Goal: Task Accomplishment & Management: Manage account settings

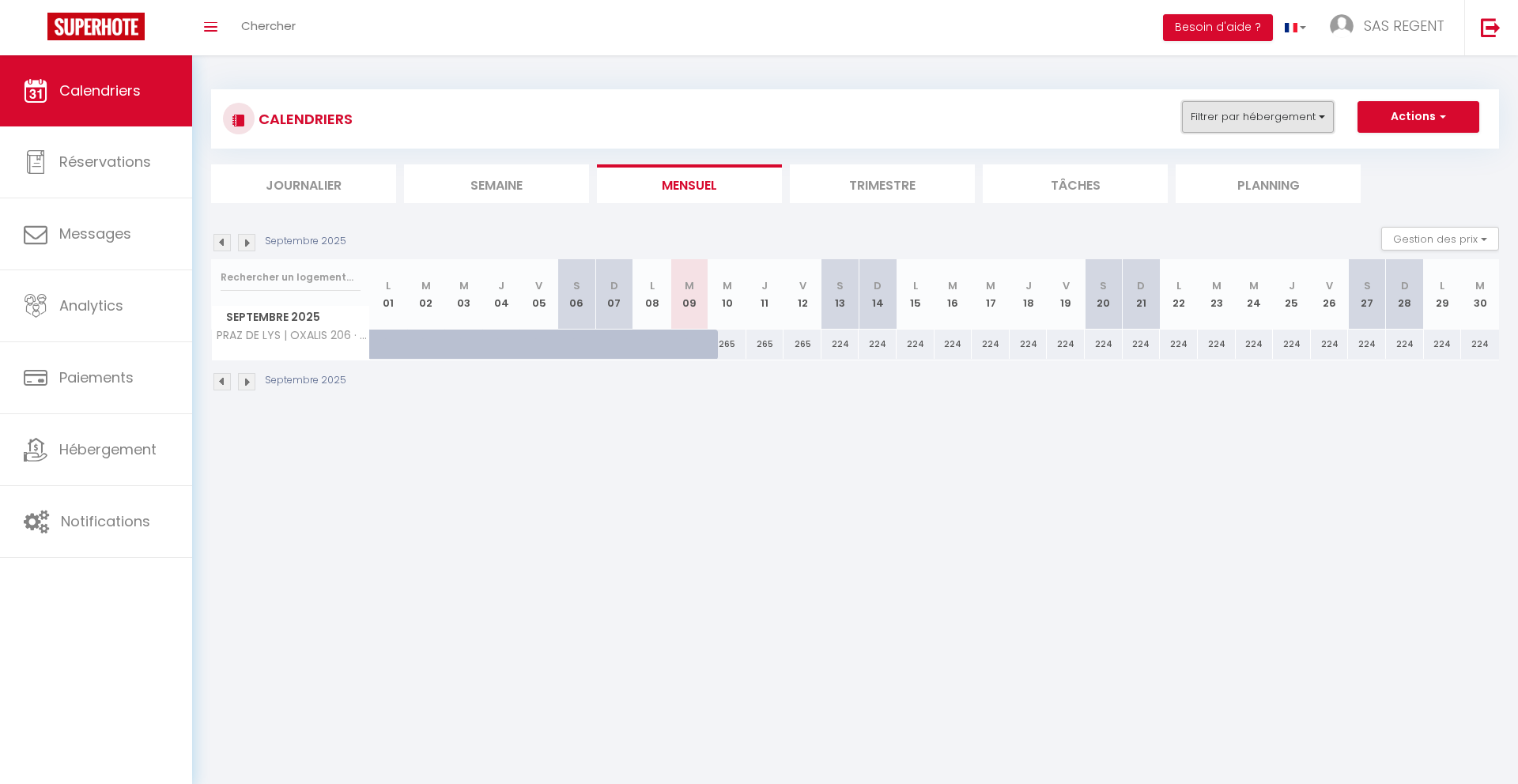
click at [1239, 112] on button "Filtrer par hébergement" at bounding box center [1258, 117] width 152 height 31
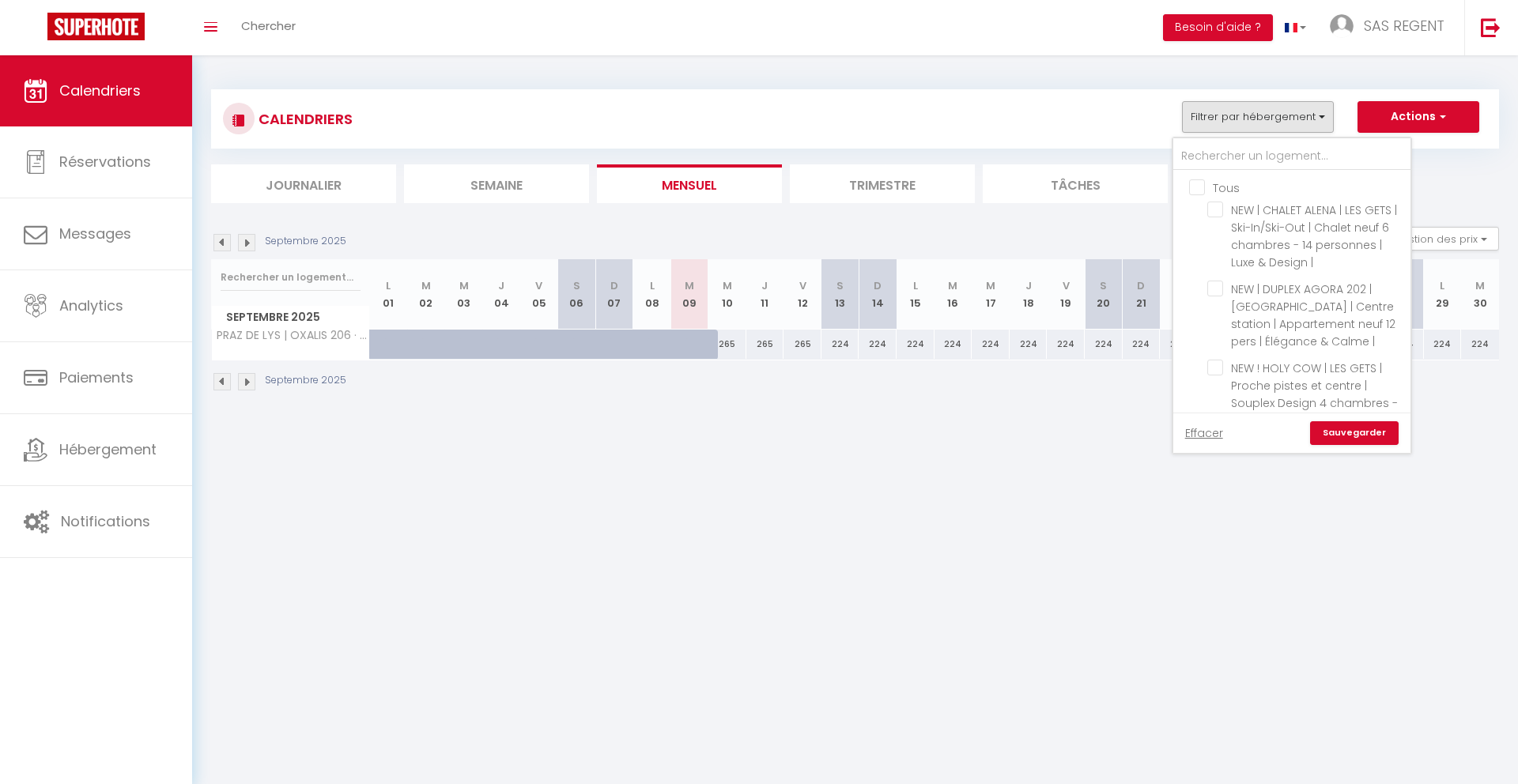
click at [1212, 188] on input "Tous" at bounding box center [1308, 186] width 238 height 16
checkbox input "true"
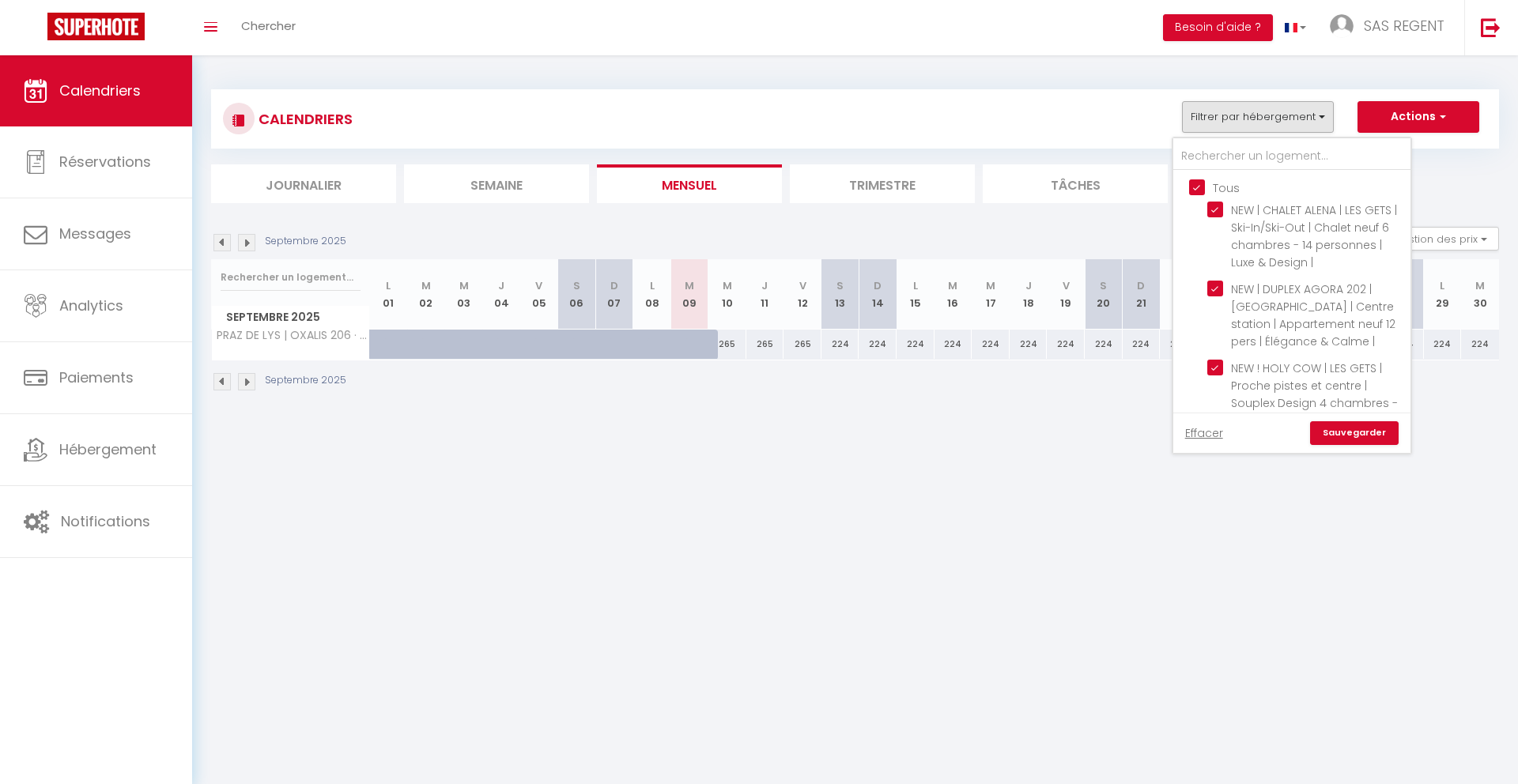
checkbox input "true"
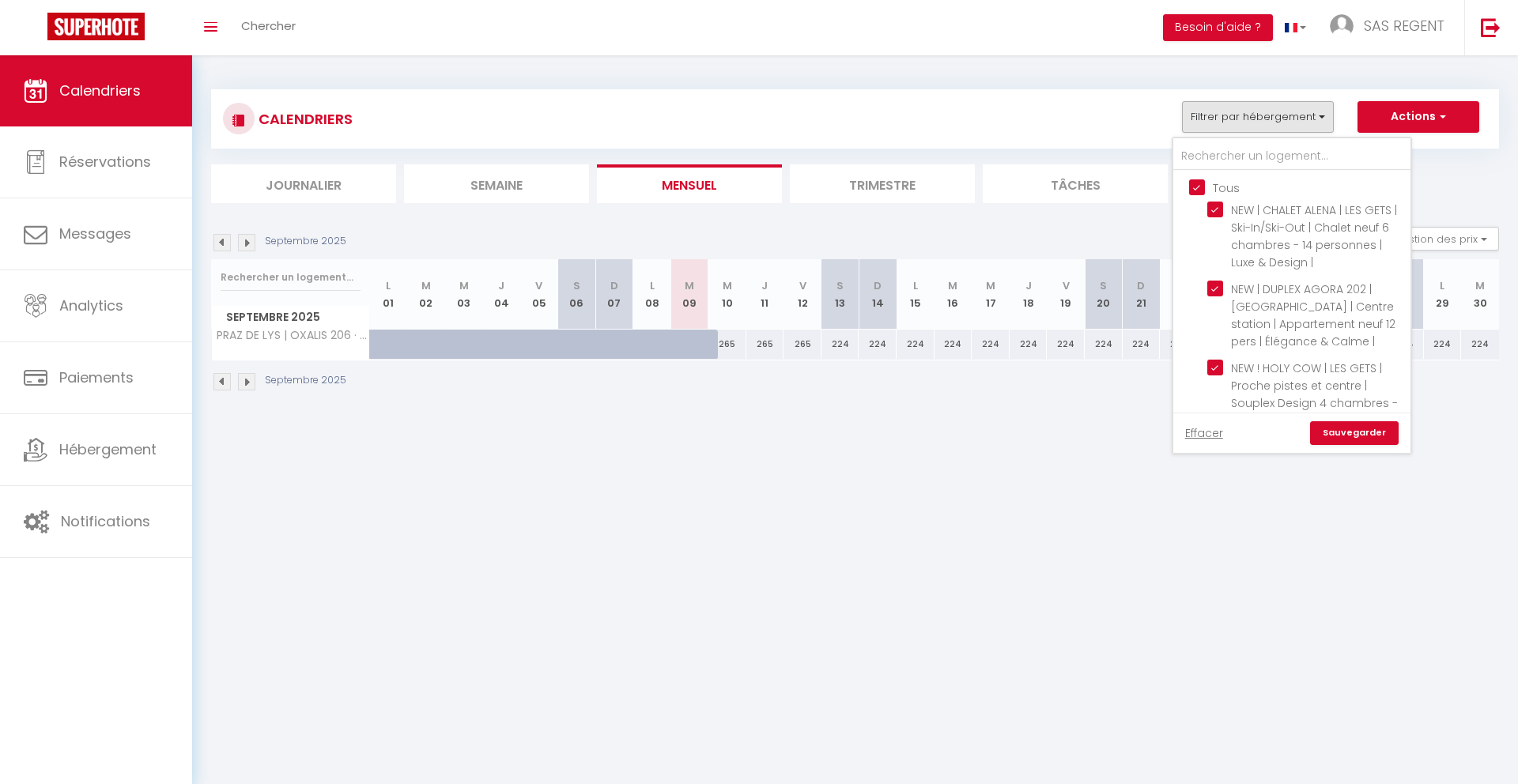
checkbox input "true"
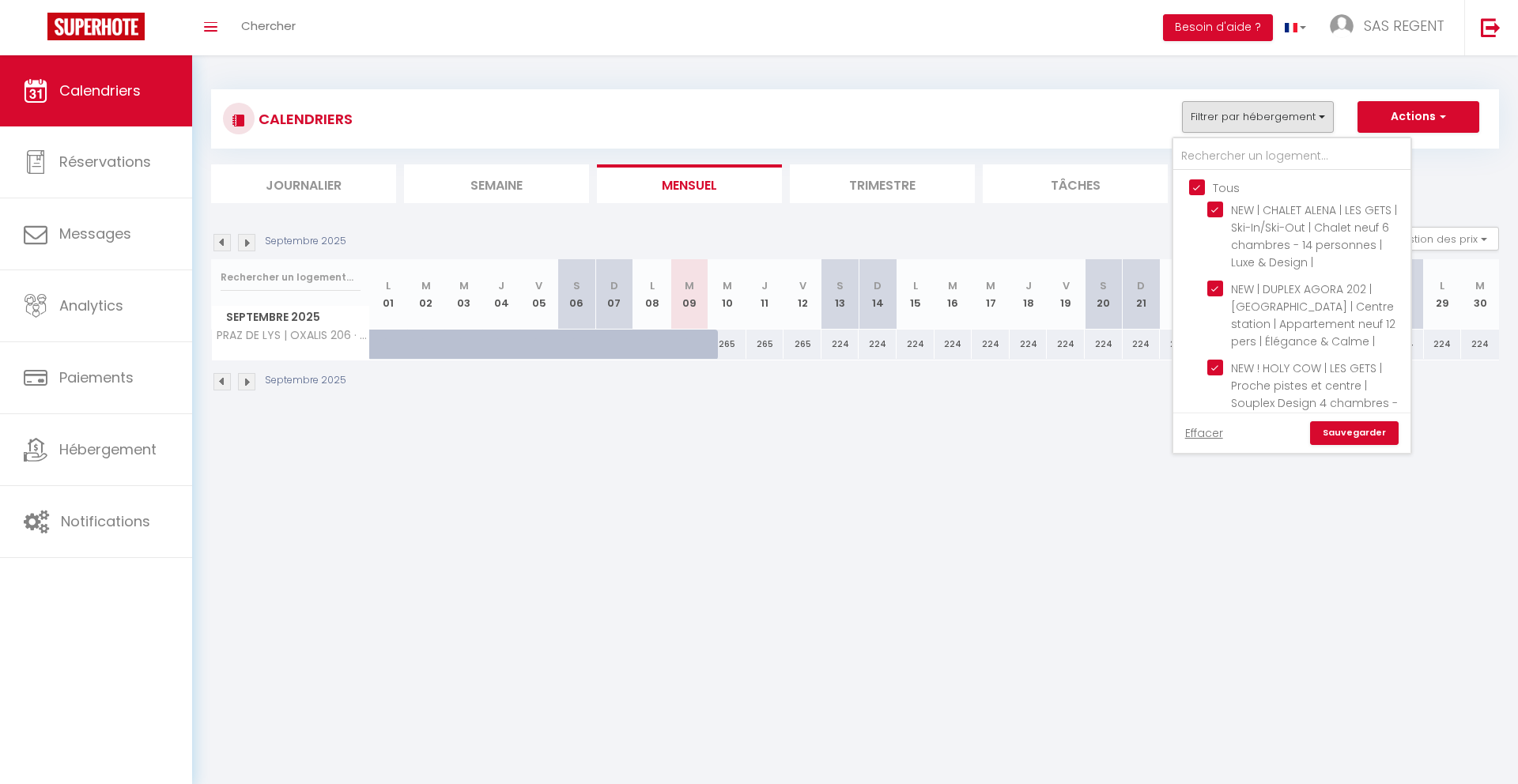
checkbox input "true"
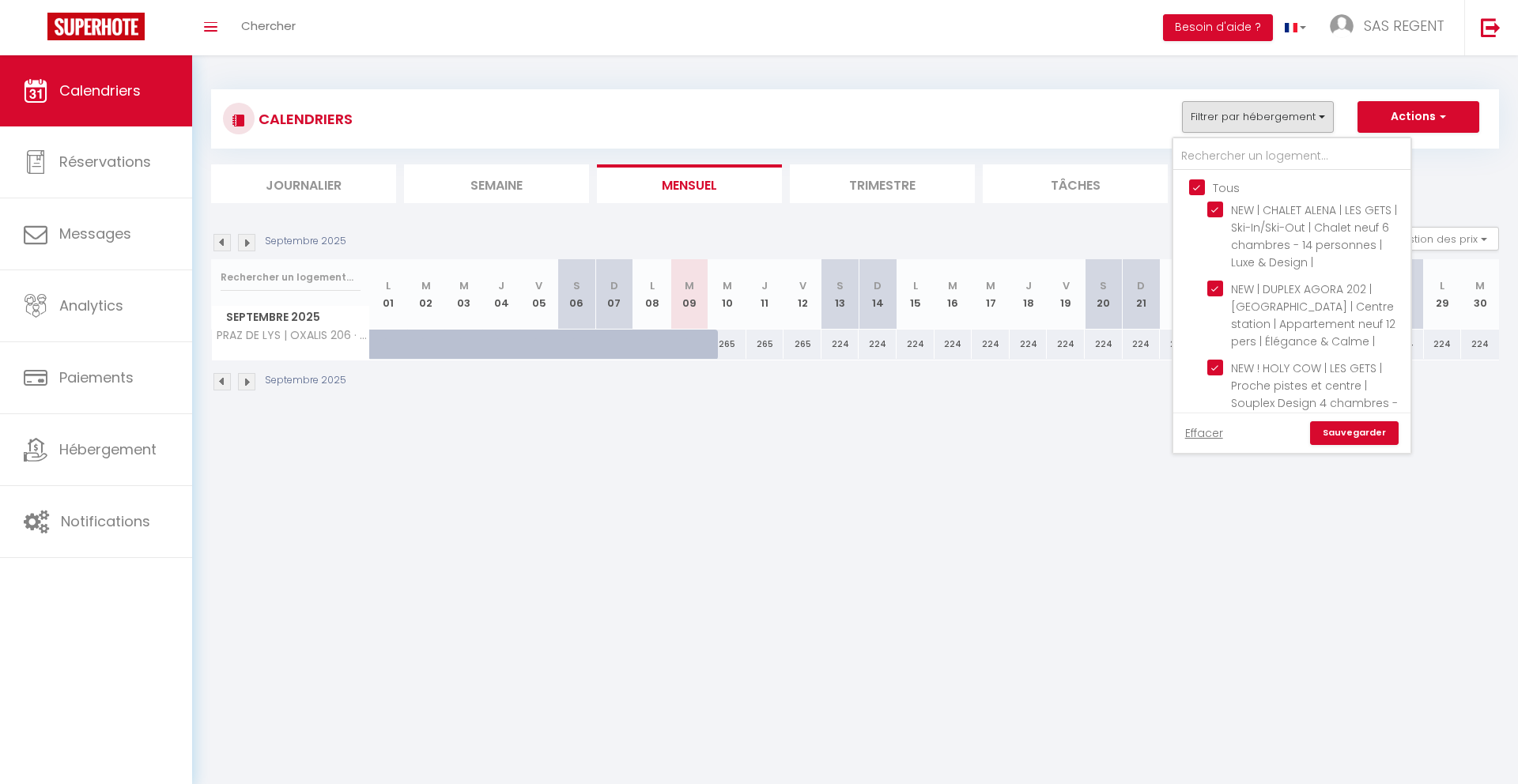
checkbox input "true"
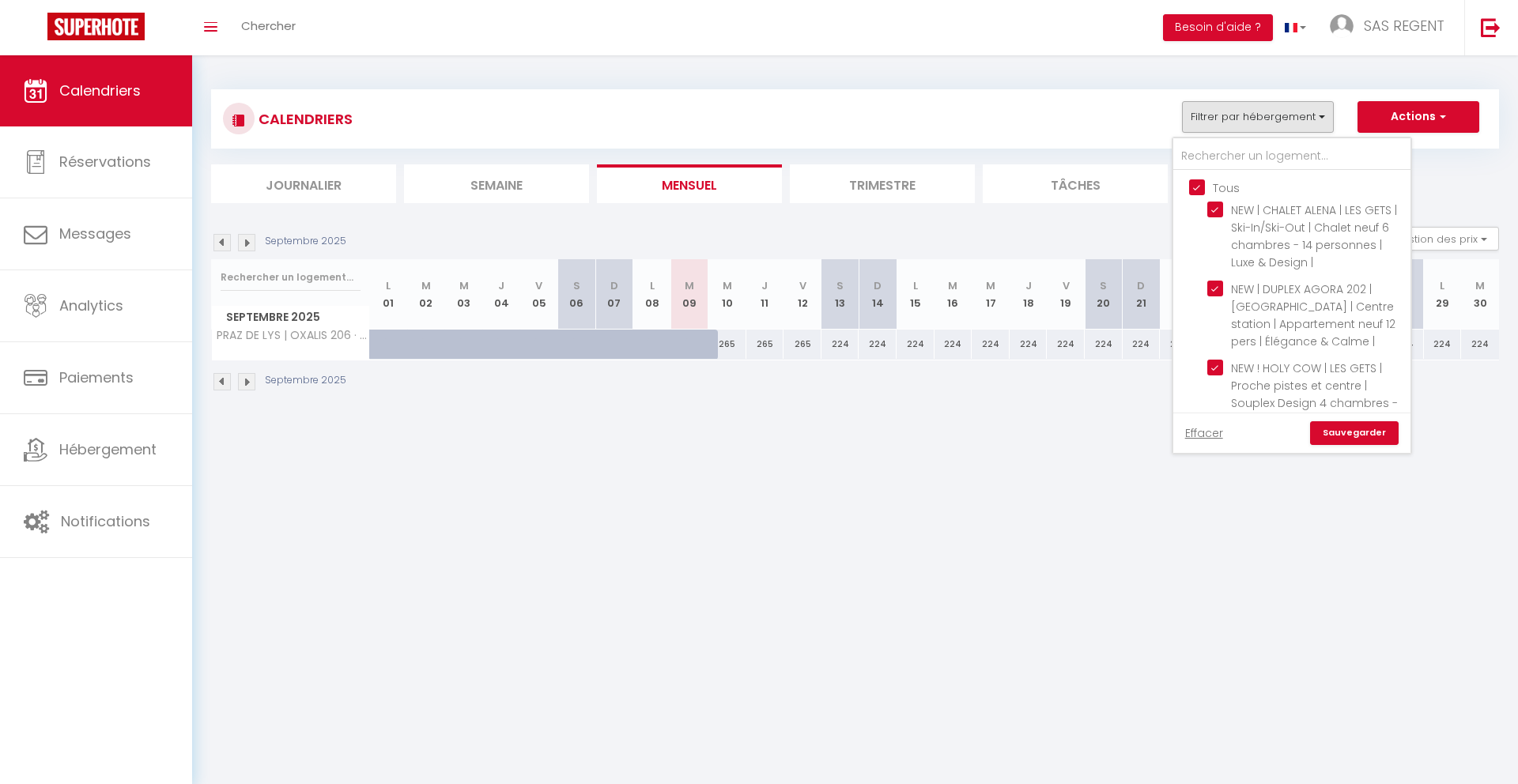
click at [1331, 429] on link "Sauvegarder" at bounding box center [1355, 433] width 89 height 24
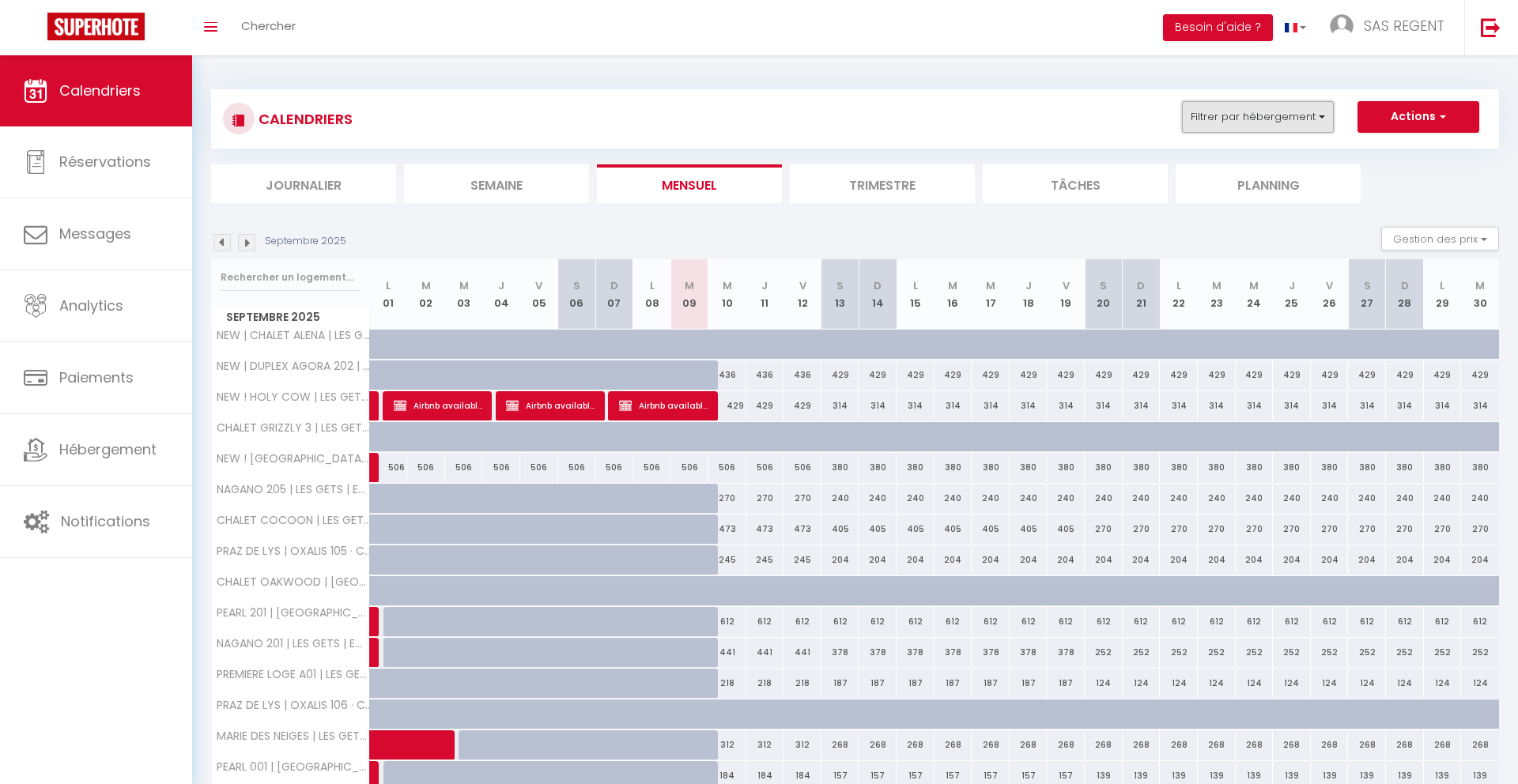
click at [1305, 110] on button "Filtrer par hébergement" at bounding box center [1258, 117] width 152 height 31
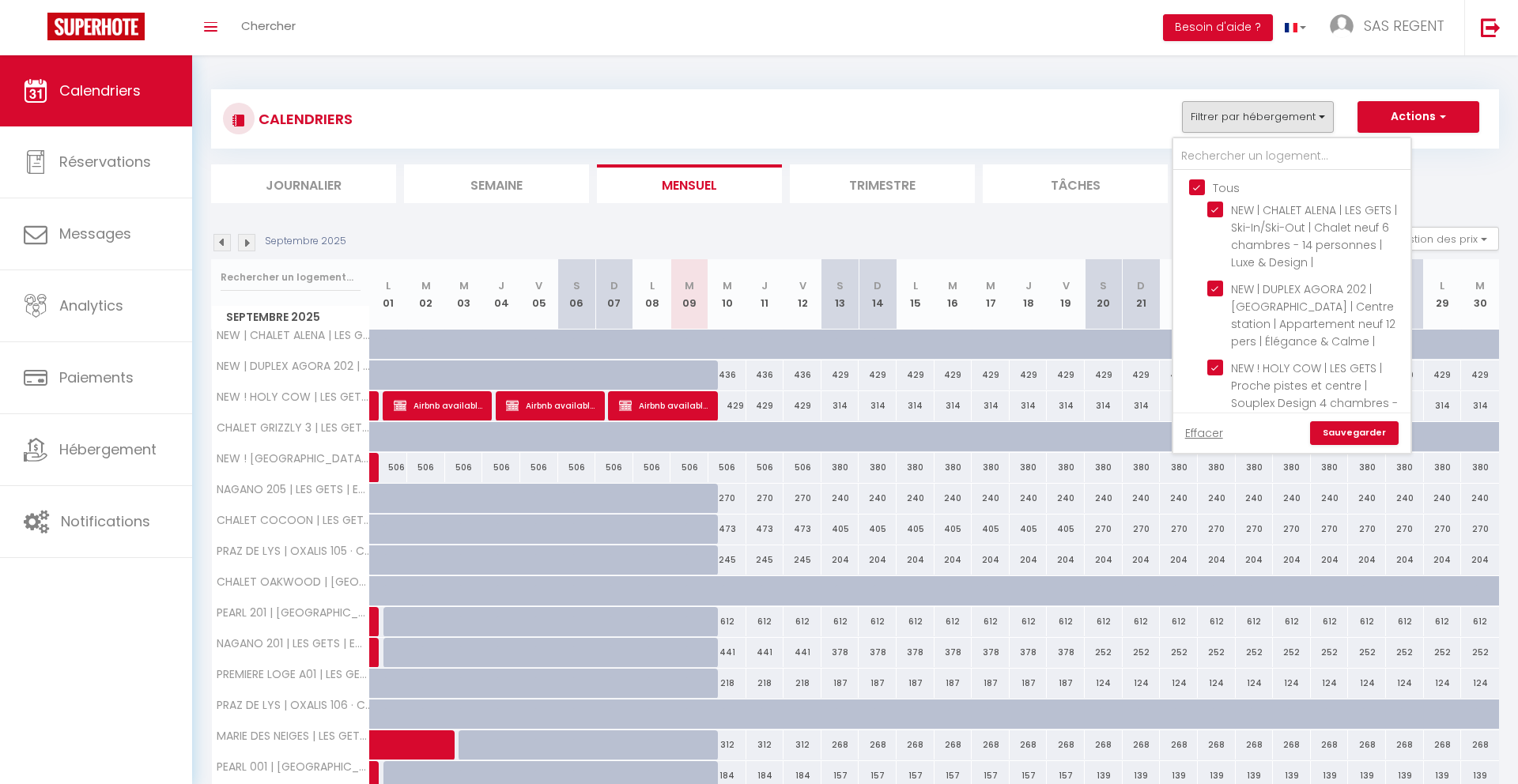
click at [713, 101] on div "CALENDRIERS Filtrer par hébergement Tous NEW | CHALET ALENA | LES GETS | Ski-In…" at bounding box center [855, 119] width 1264 height 36
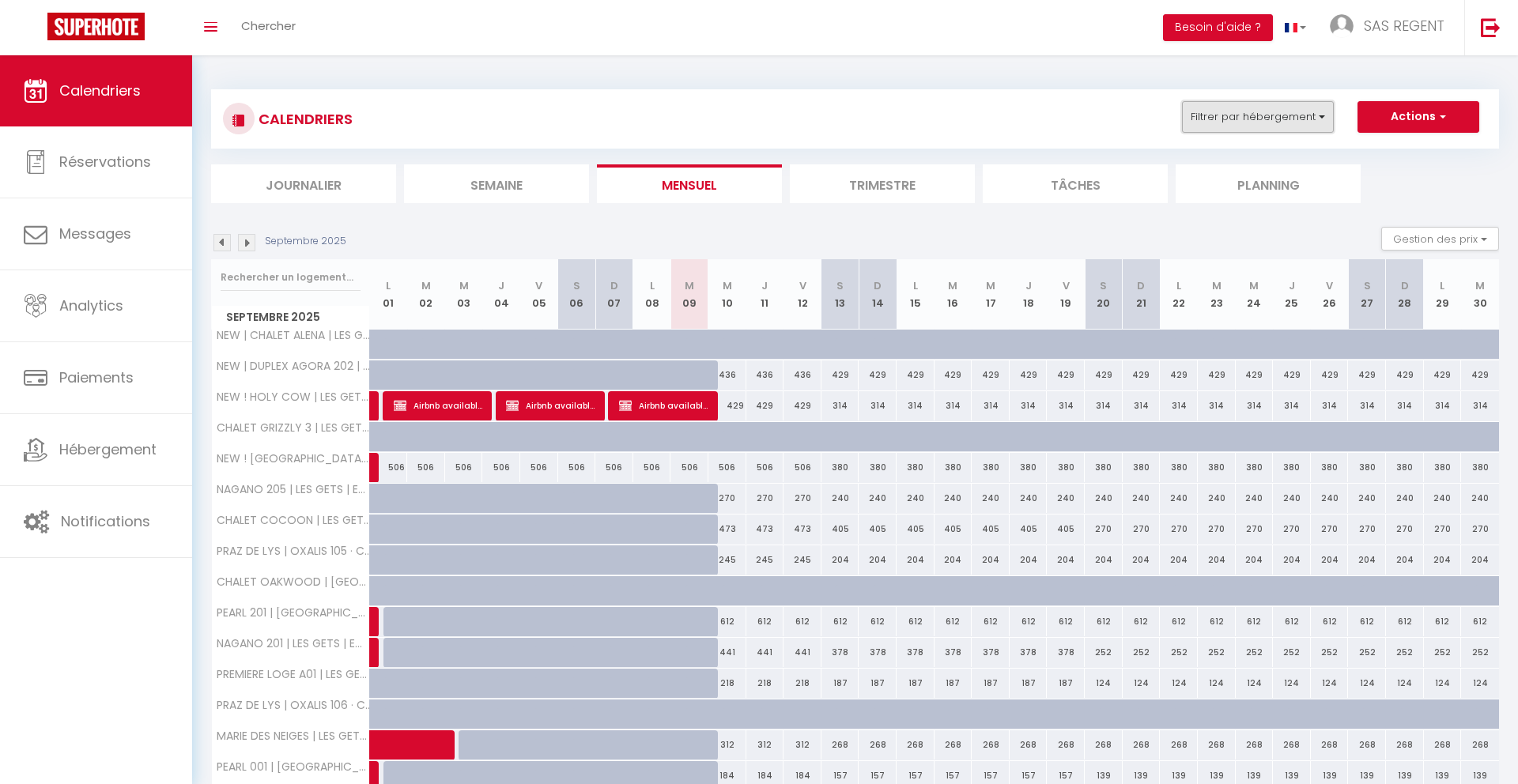
click at [1310, 118] on button "Filtrer par hébergement" at bounding box center [1258, 117] width 152 height 31
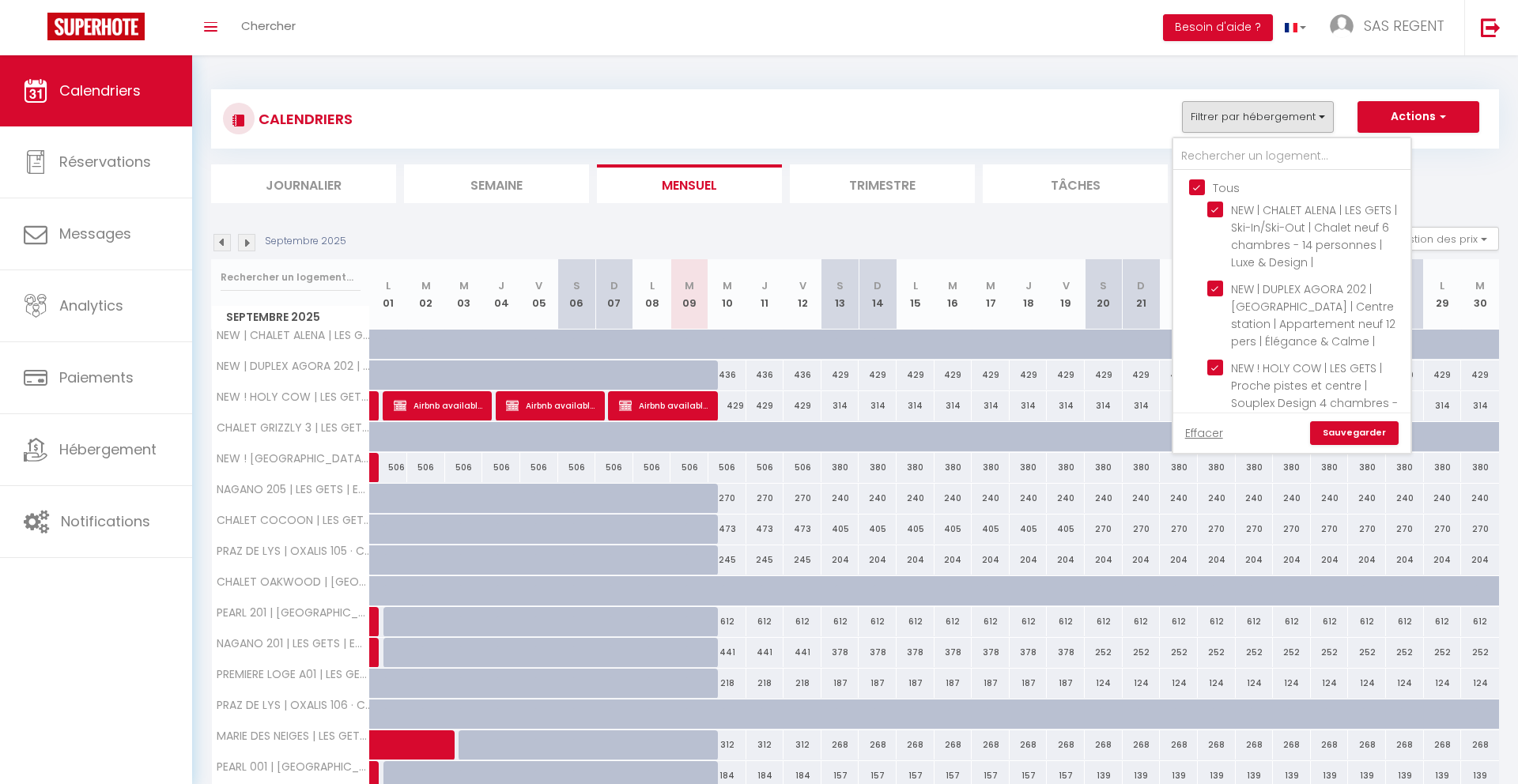
click at [1194, 189] on input "Tous" at bounding box center [1308, 186] width 238 height 16
checkbox input "false"
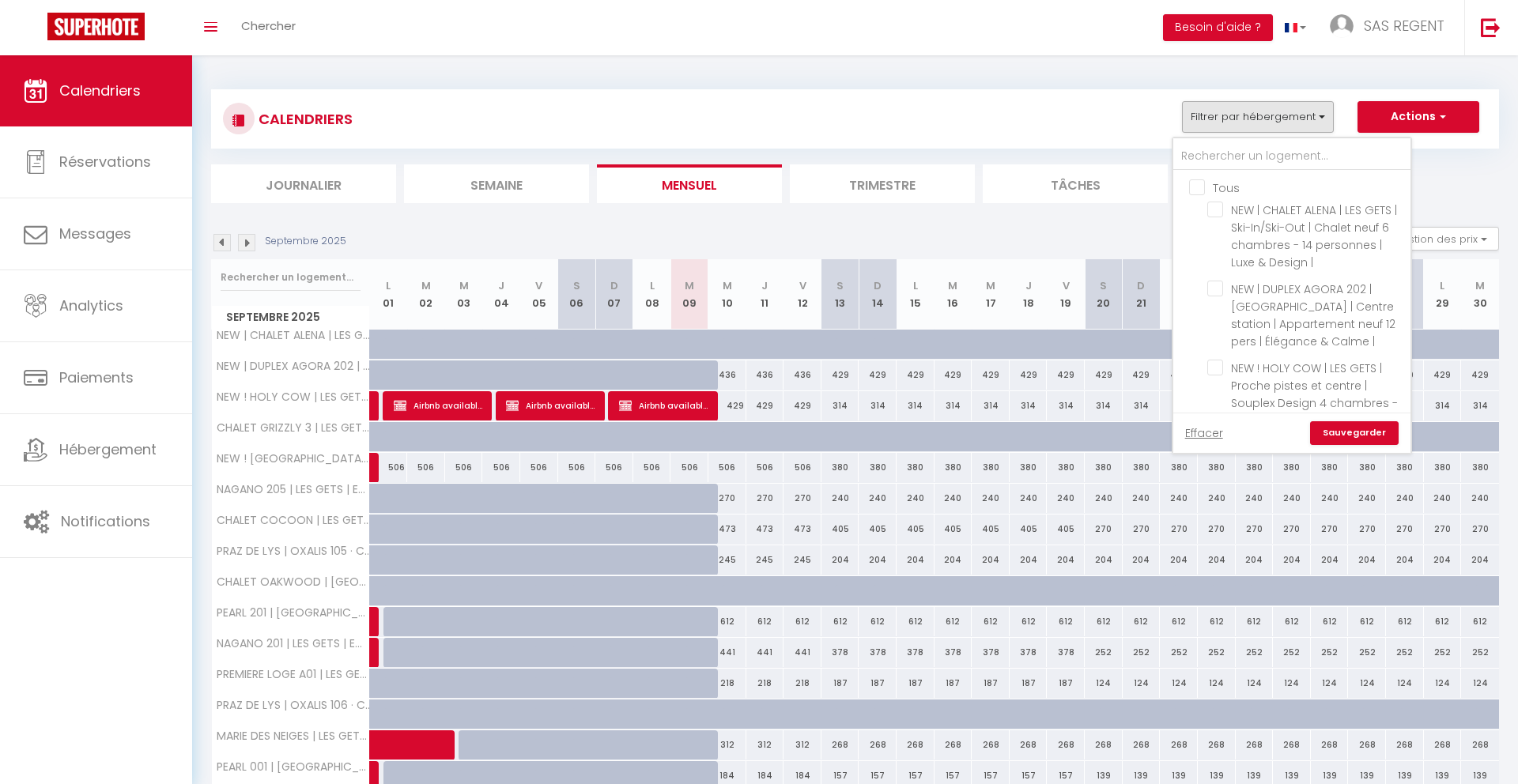
checkbox input "false"
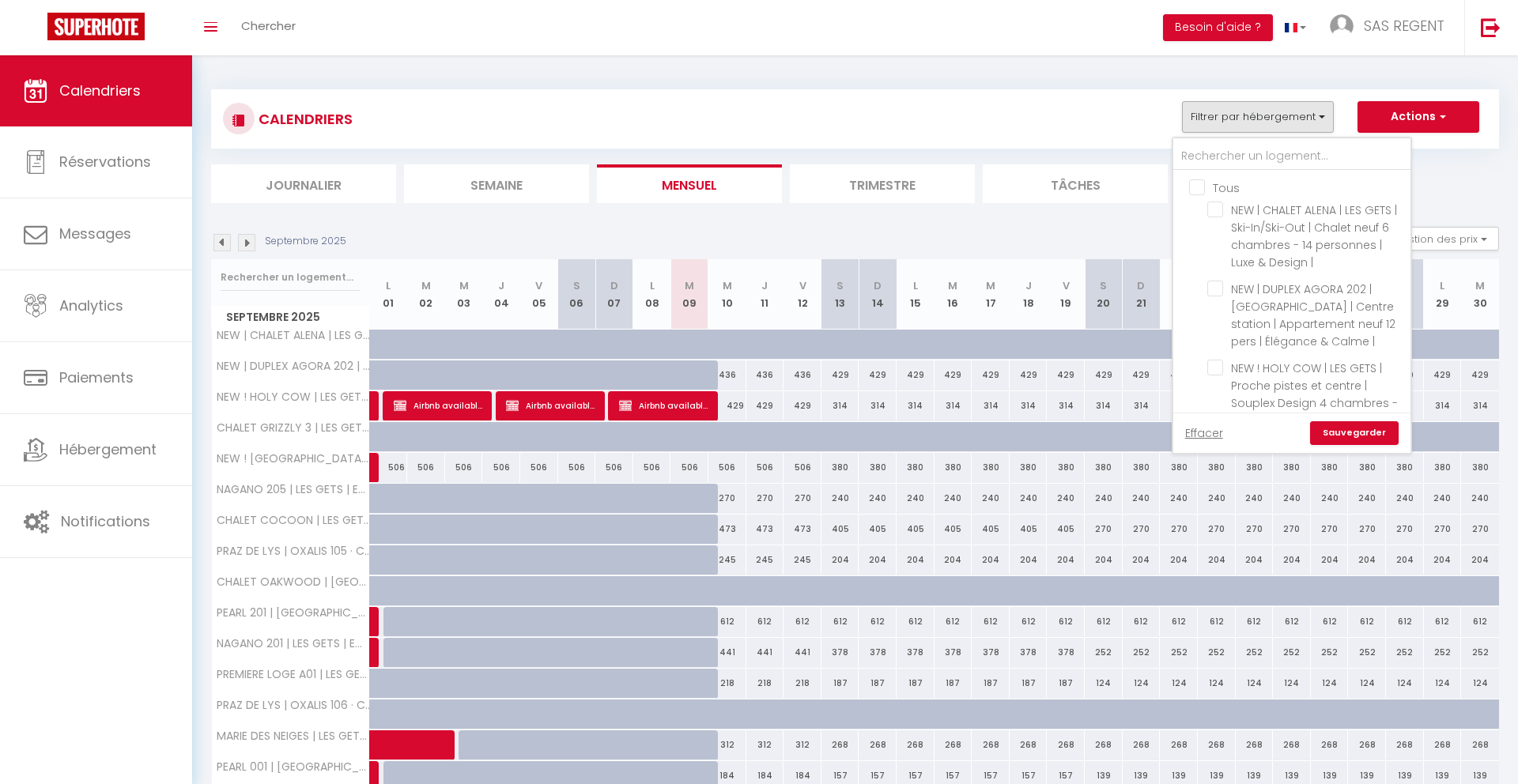
checkbox input "false"
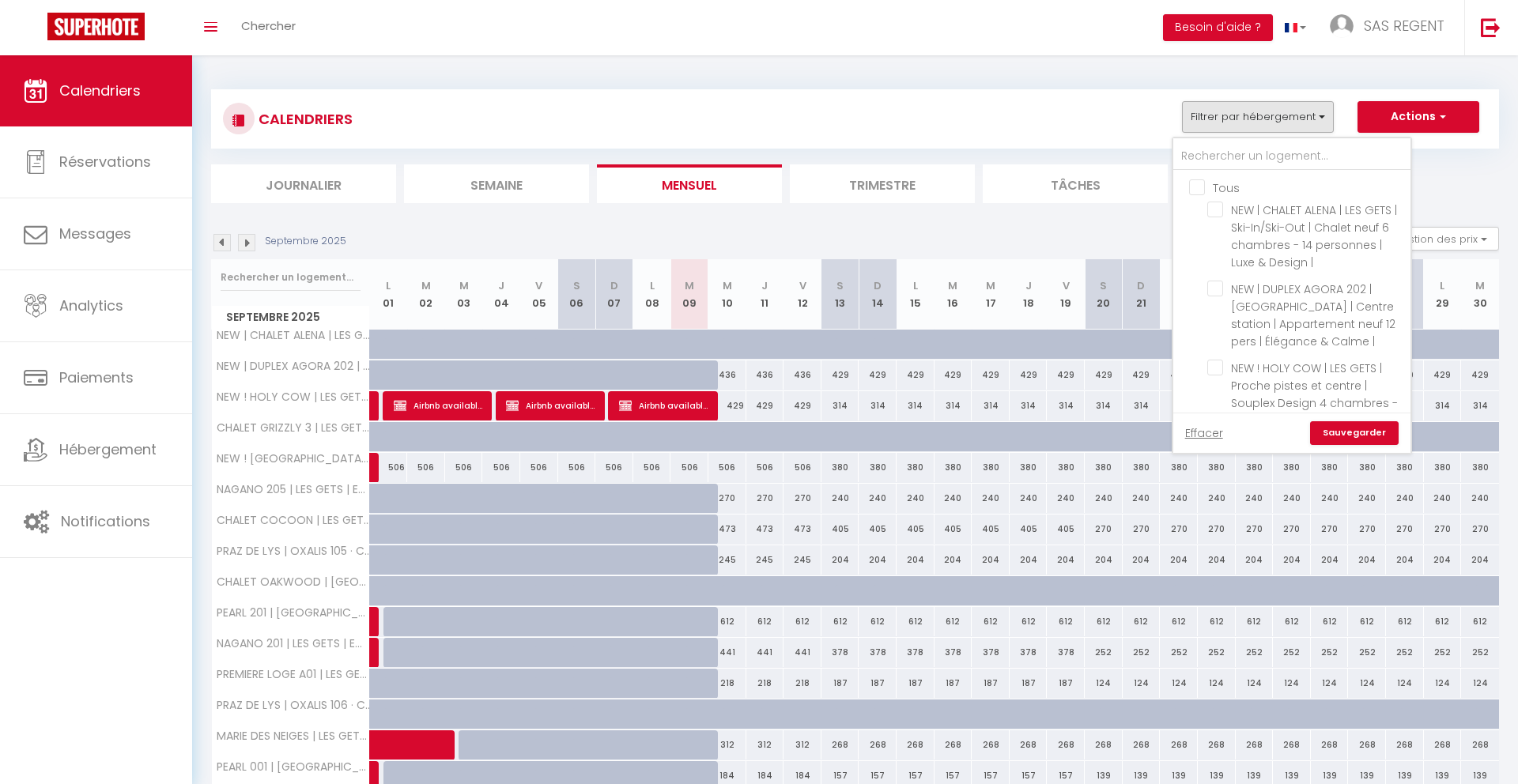
checkbox input "false"
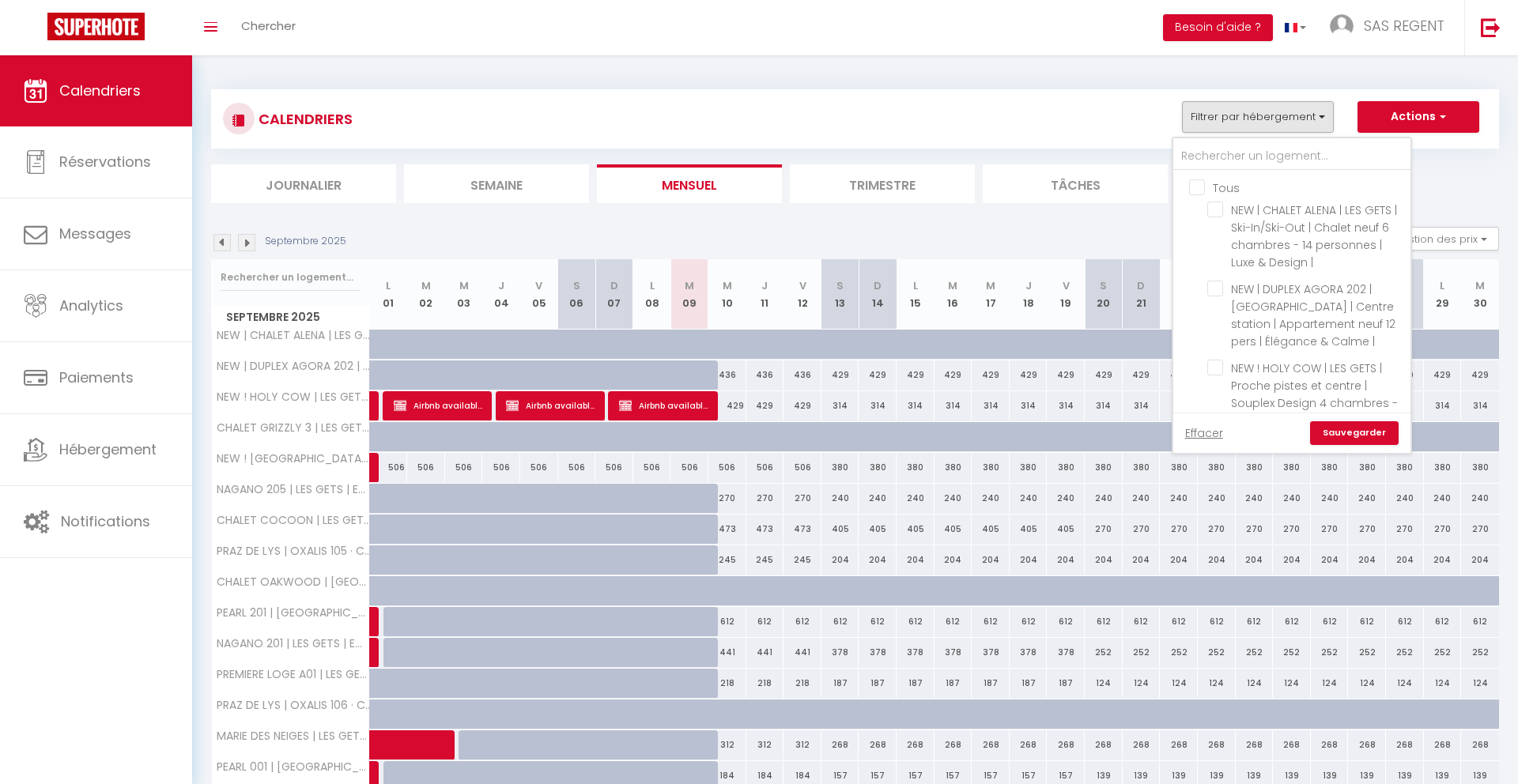
checkbox input "false"
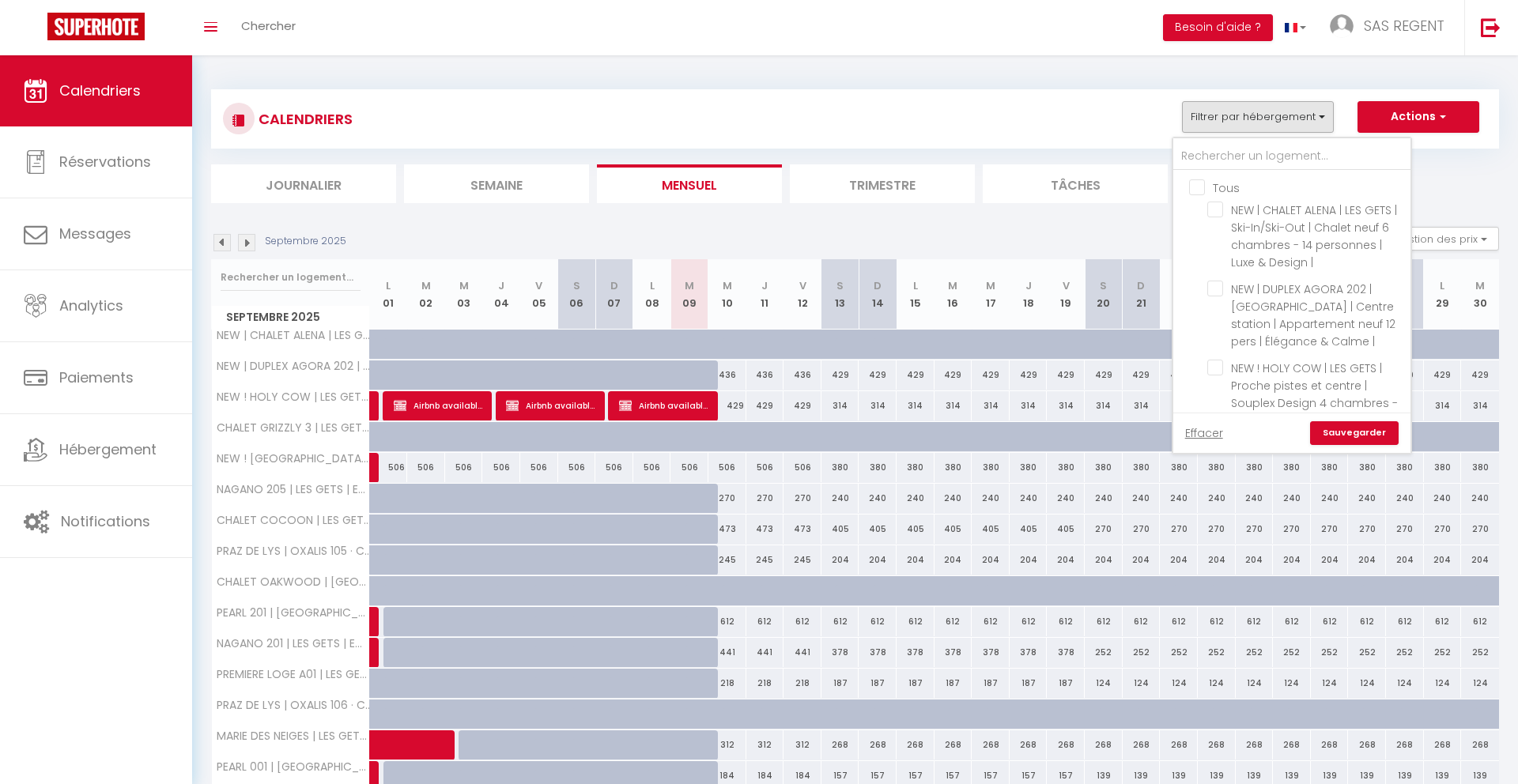
checkbox input "false"
click at [1206, 155] on input "text" at bounding box center [1292, 156] width 238 height 28
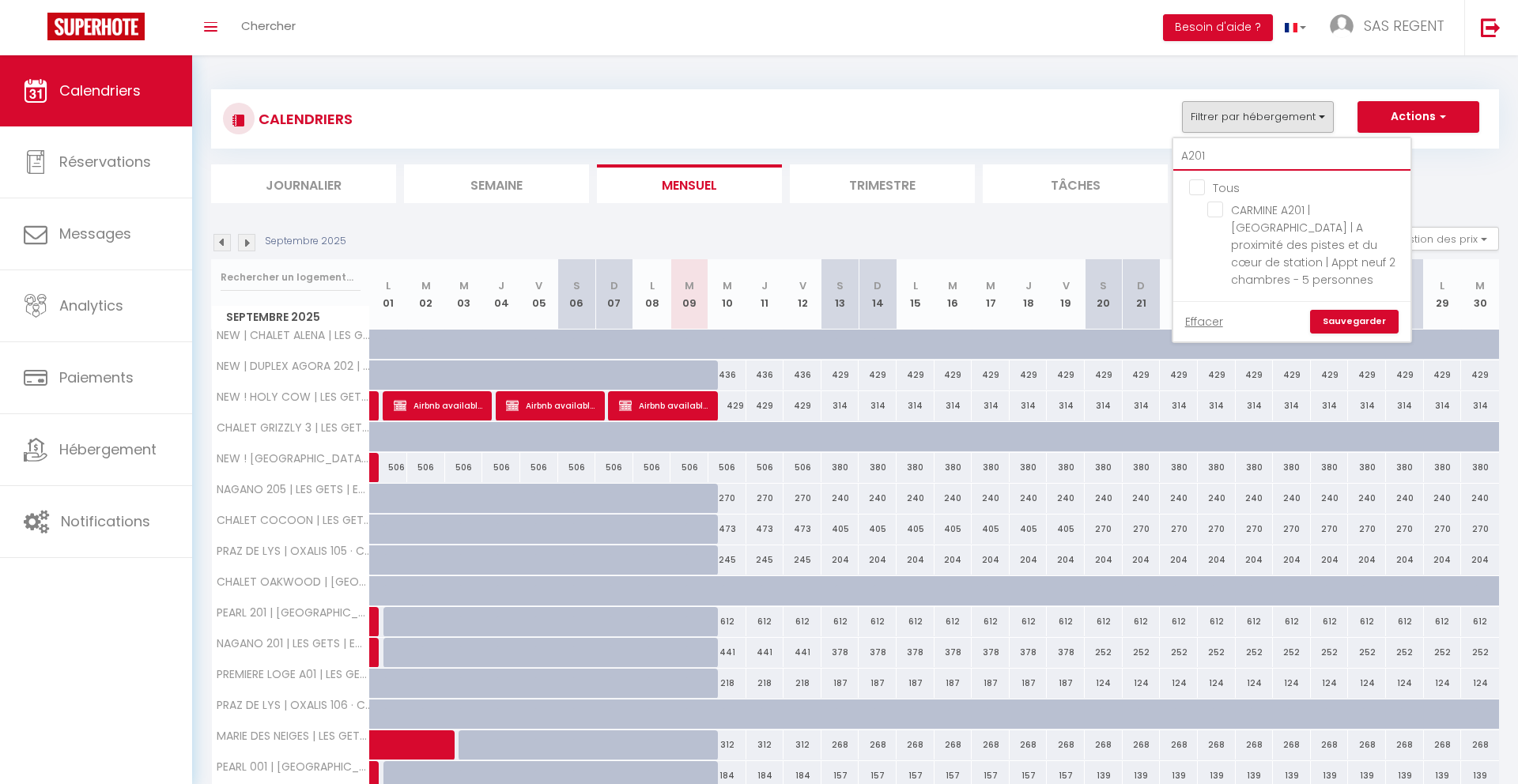
type input "A201"
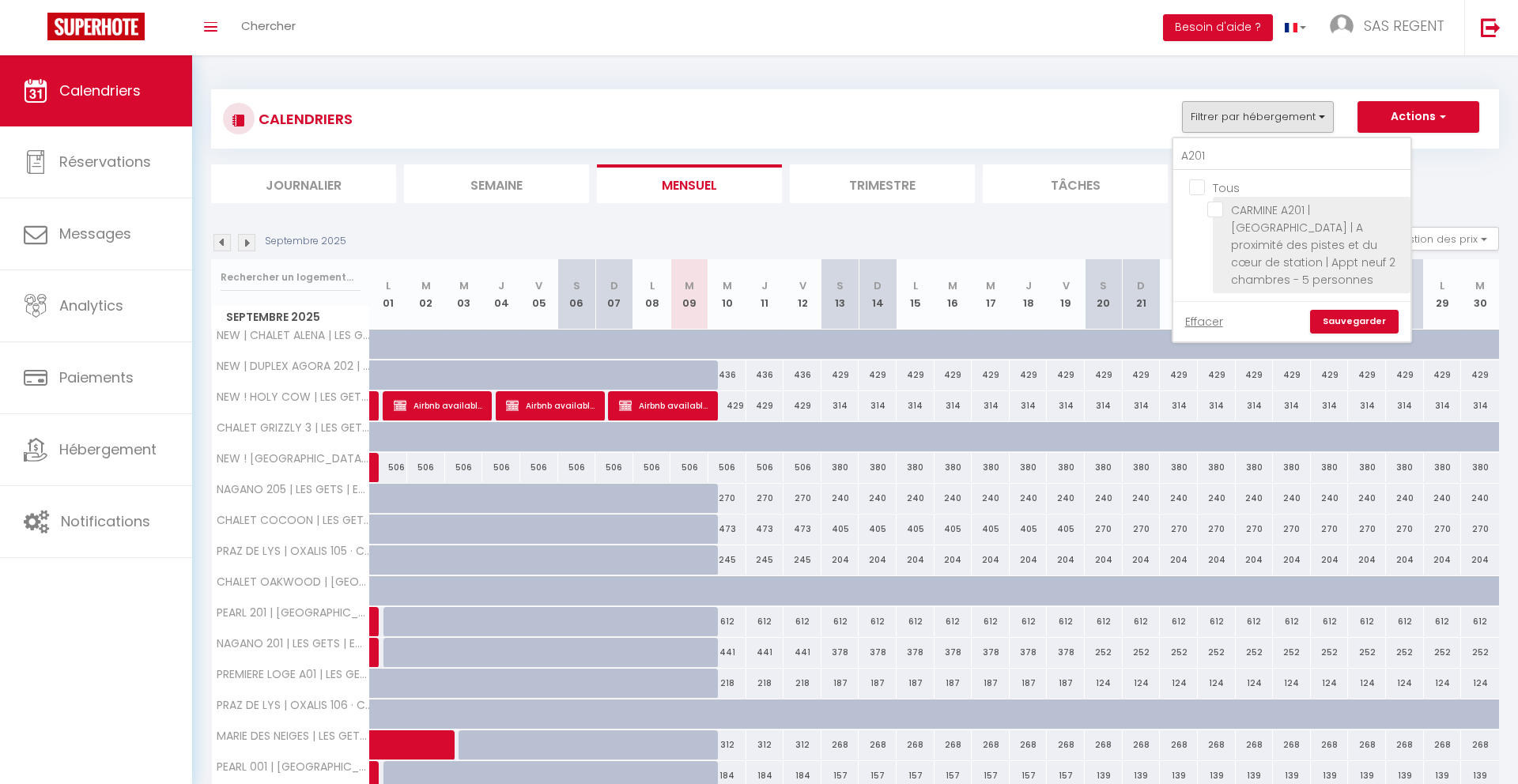
click at [1213, 205] on input "CARMINE A201 | [GEOGRAPHIC_DATA] | A proximité des pistes et du cœur de station…" at bounding box center [1306, 209] width 198 height 16
checkbox input "true"
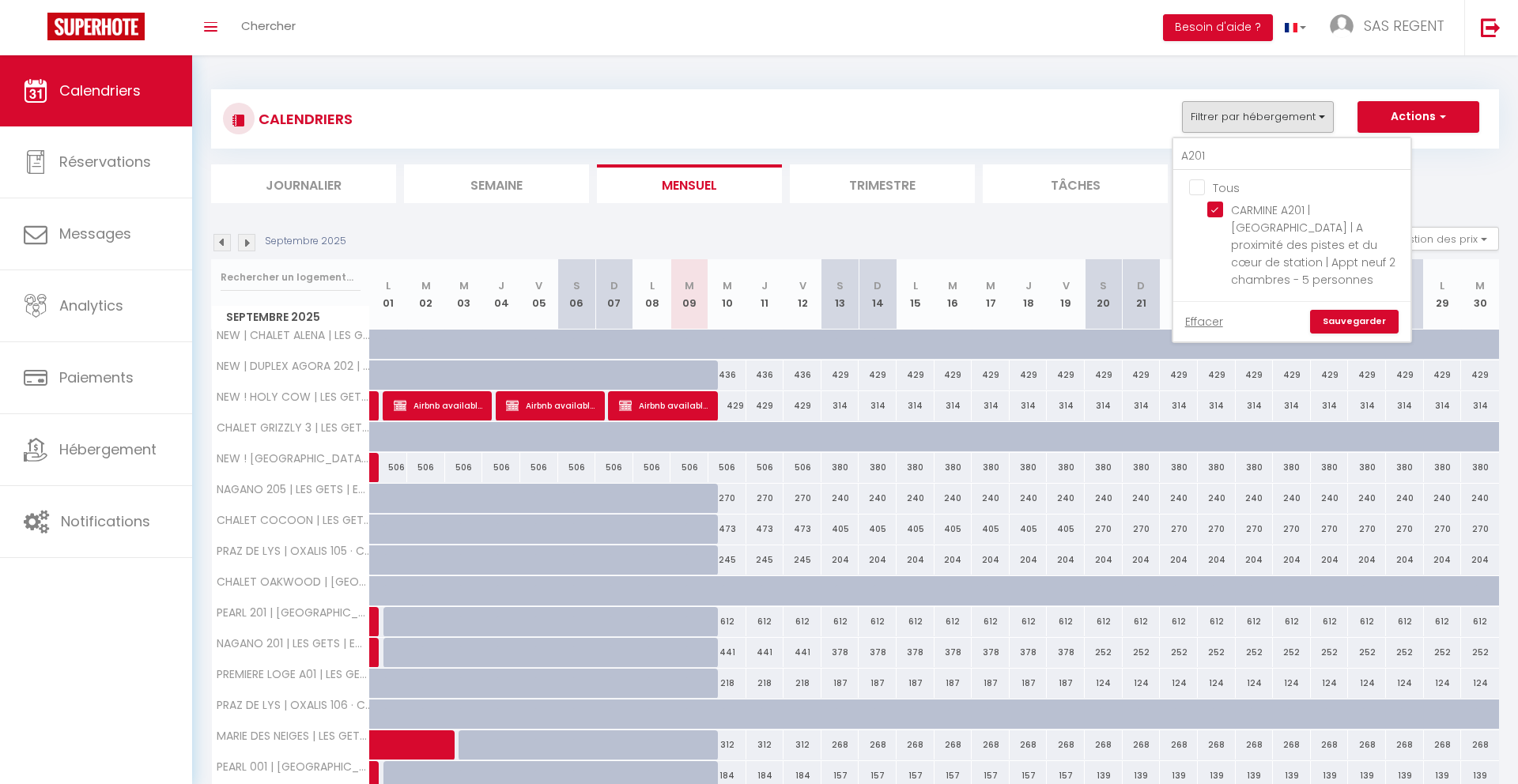
click at [1340, 310] on link "Sauvegarder" at bounding box center [1355, 322] width 89 height 24
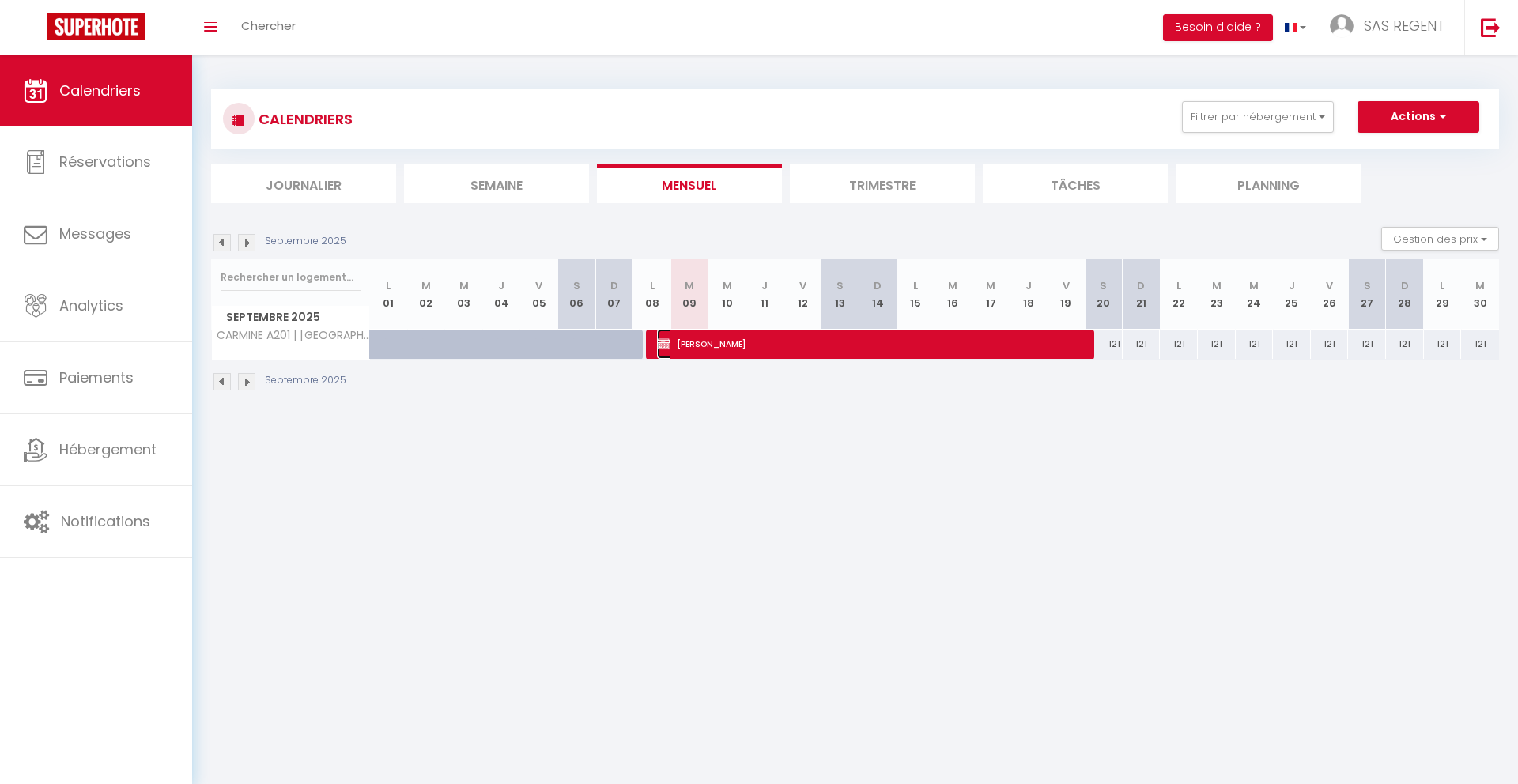
click at [799, 341] on span "[PERSON_NAME]" at bounding box center [872, 343] width 430 height 30
select select "OK"
select select "KO"
select select "0"
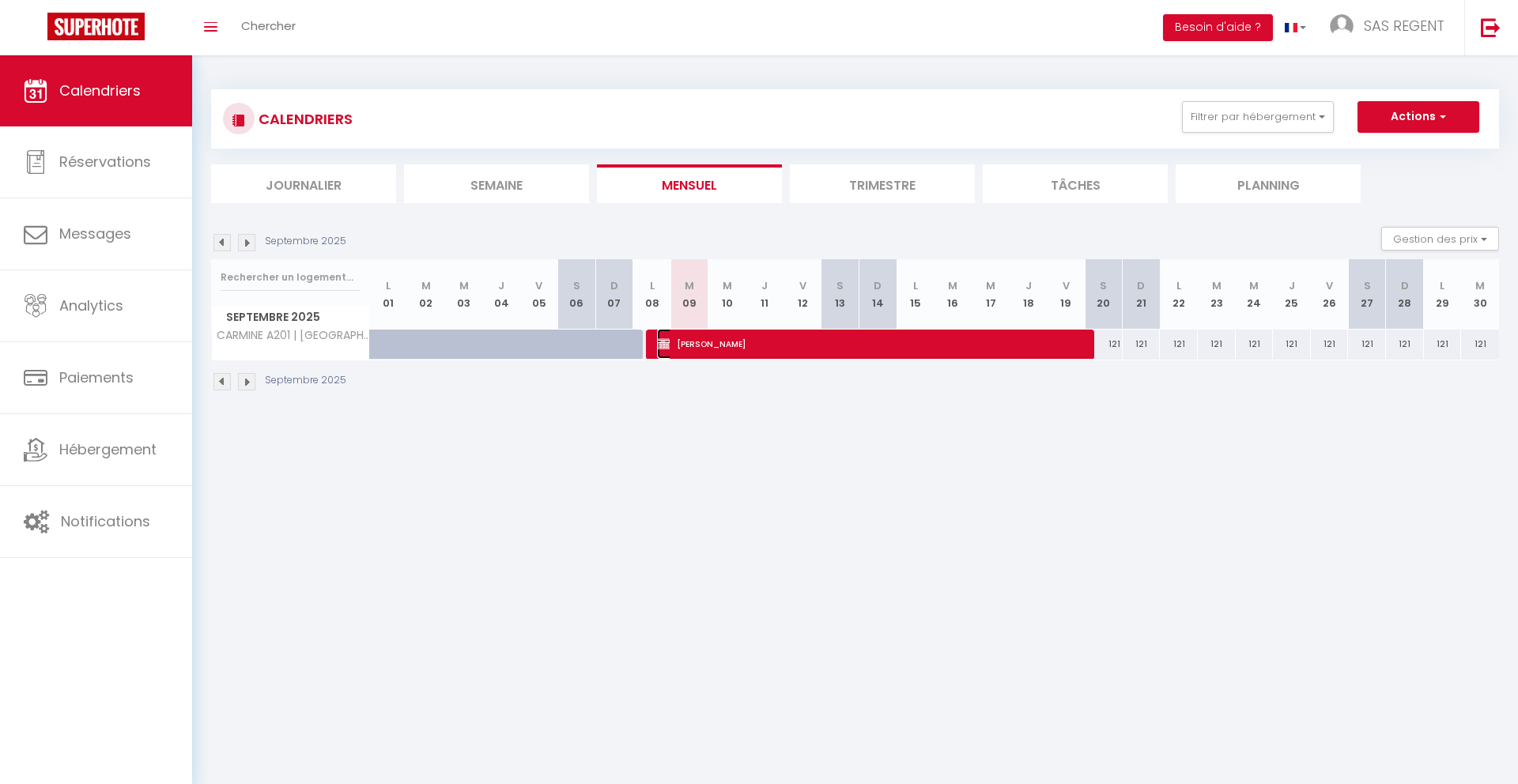
select select "1"
select select
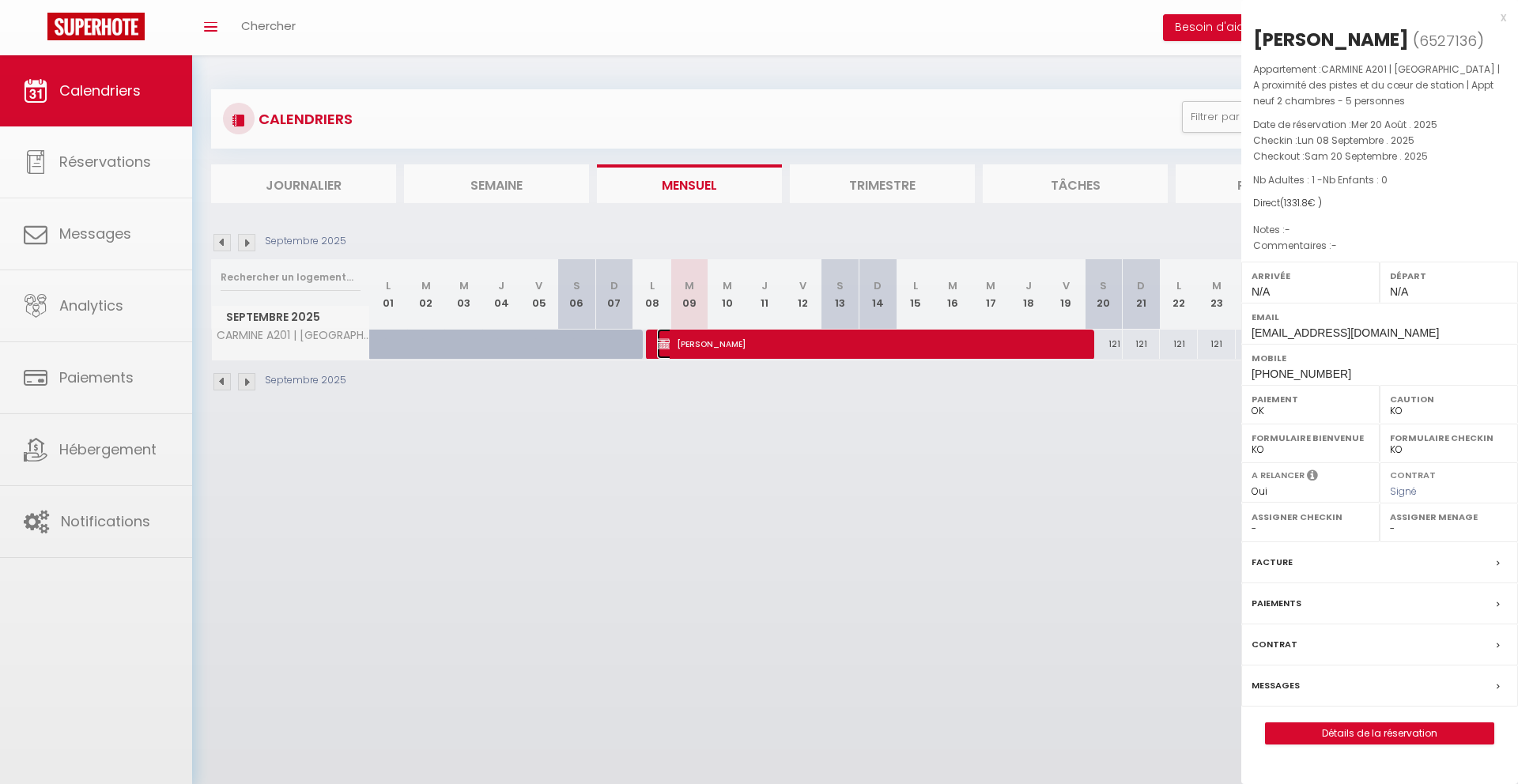
select select "18850"
select select "27473"
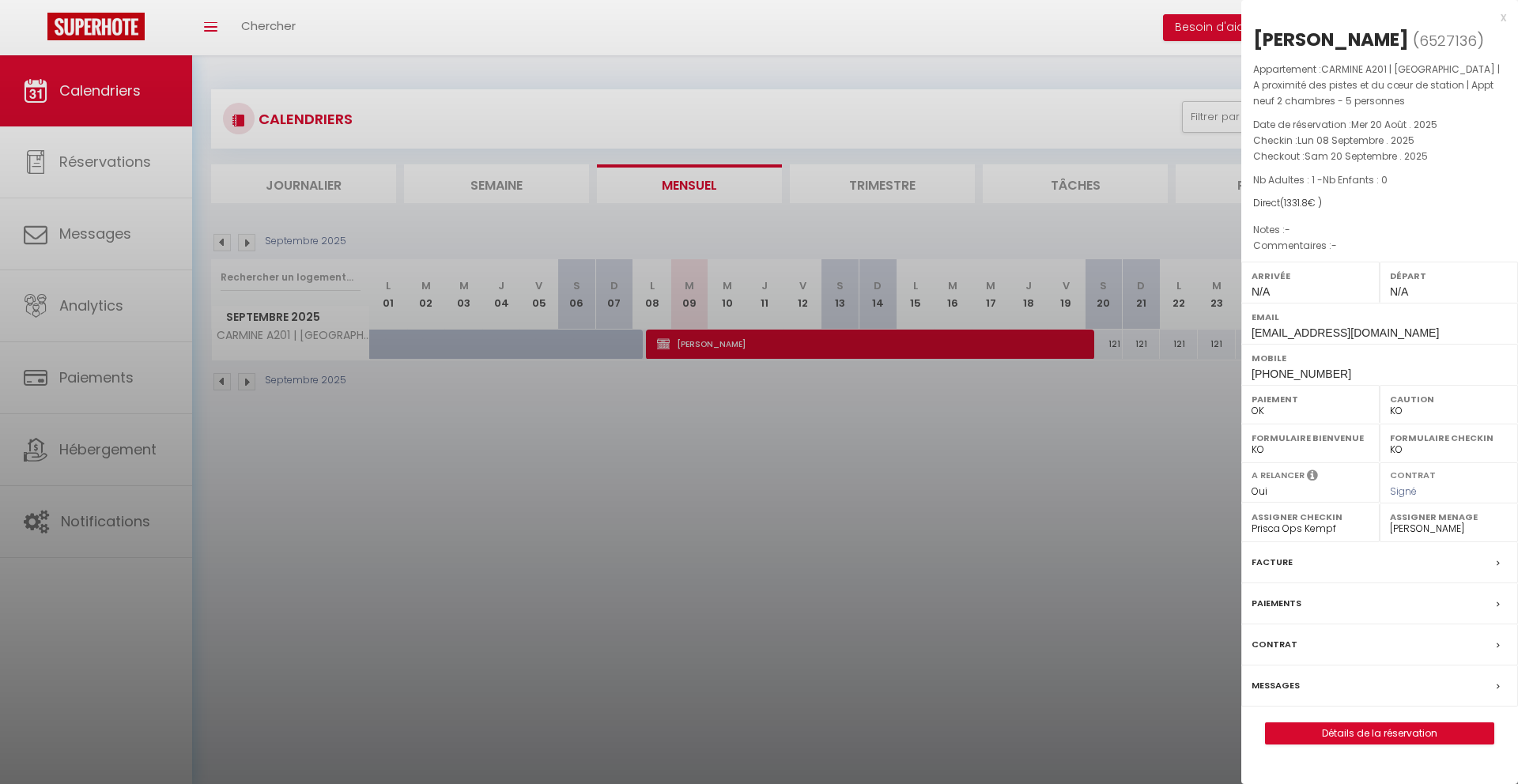
click at [1502, 13] on div "x" at bounding box center [1373, 17] width 265 height 19
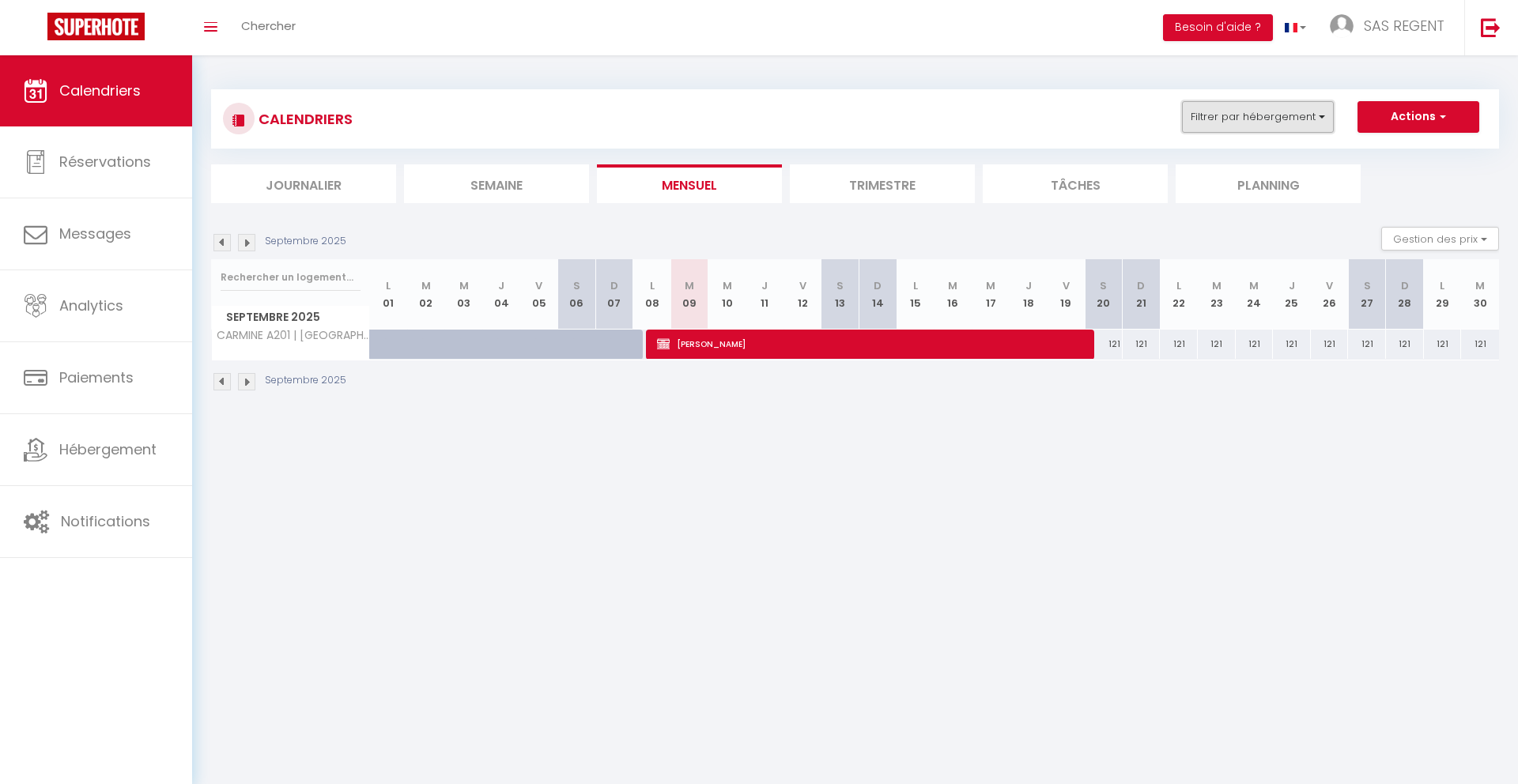
click at [1263, 128] on button "Filtrer par hébergement" at bounding box center [1258, 117] width 152 height 31
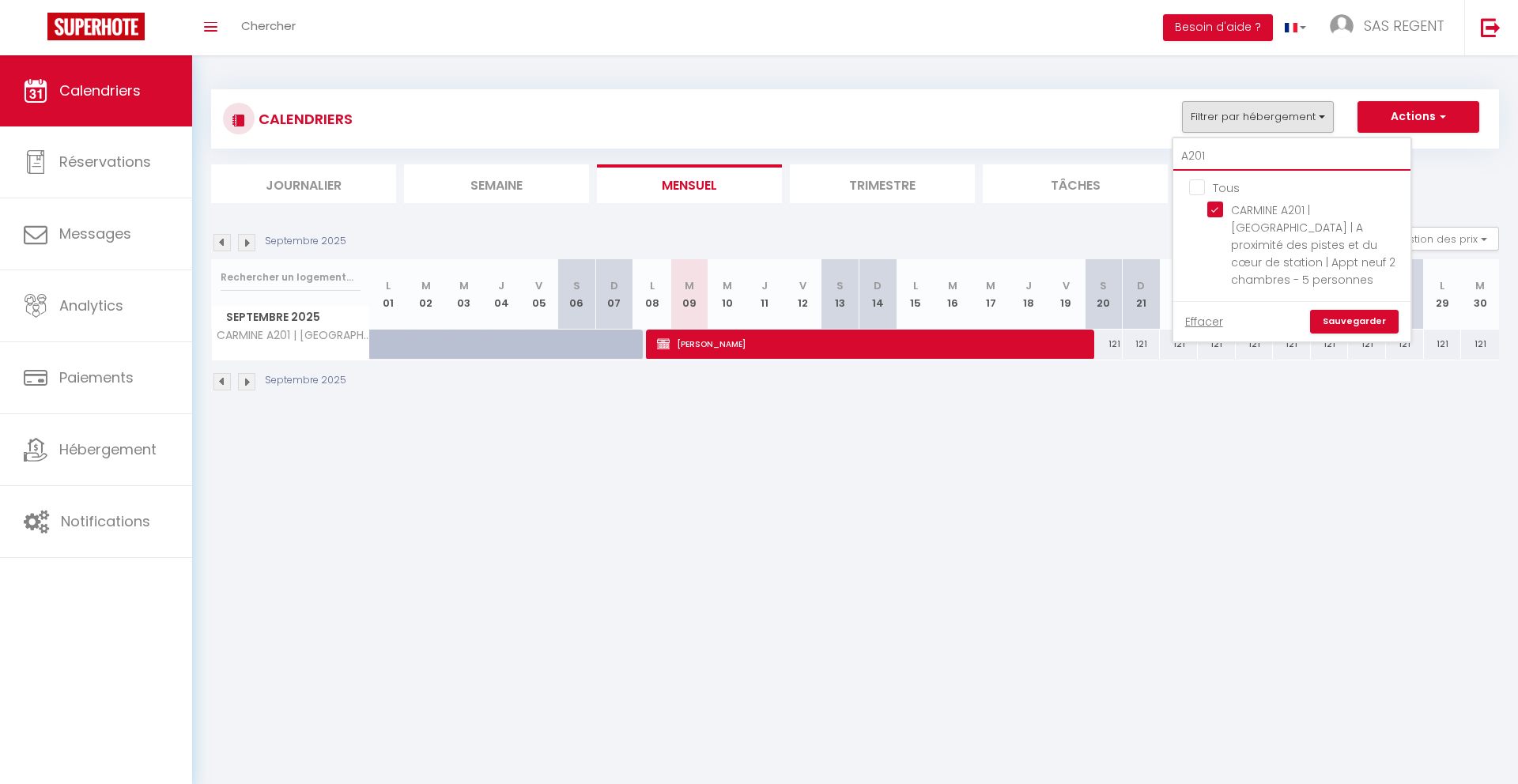
click at [1217, 152] on input "A201" at bounding box center [1292, 156] width 238 height 28
type input "h"
checkbox input "false"
type input "holy cow"
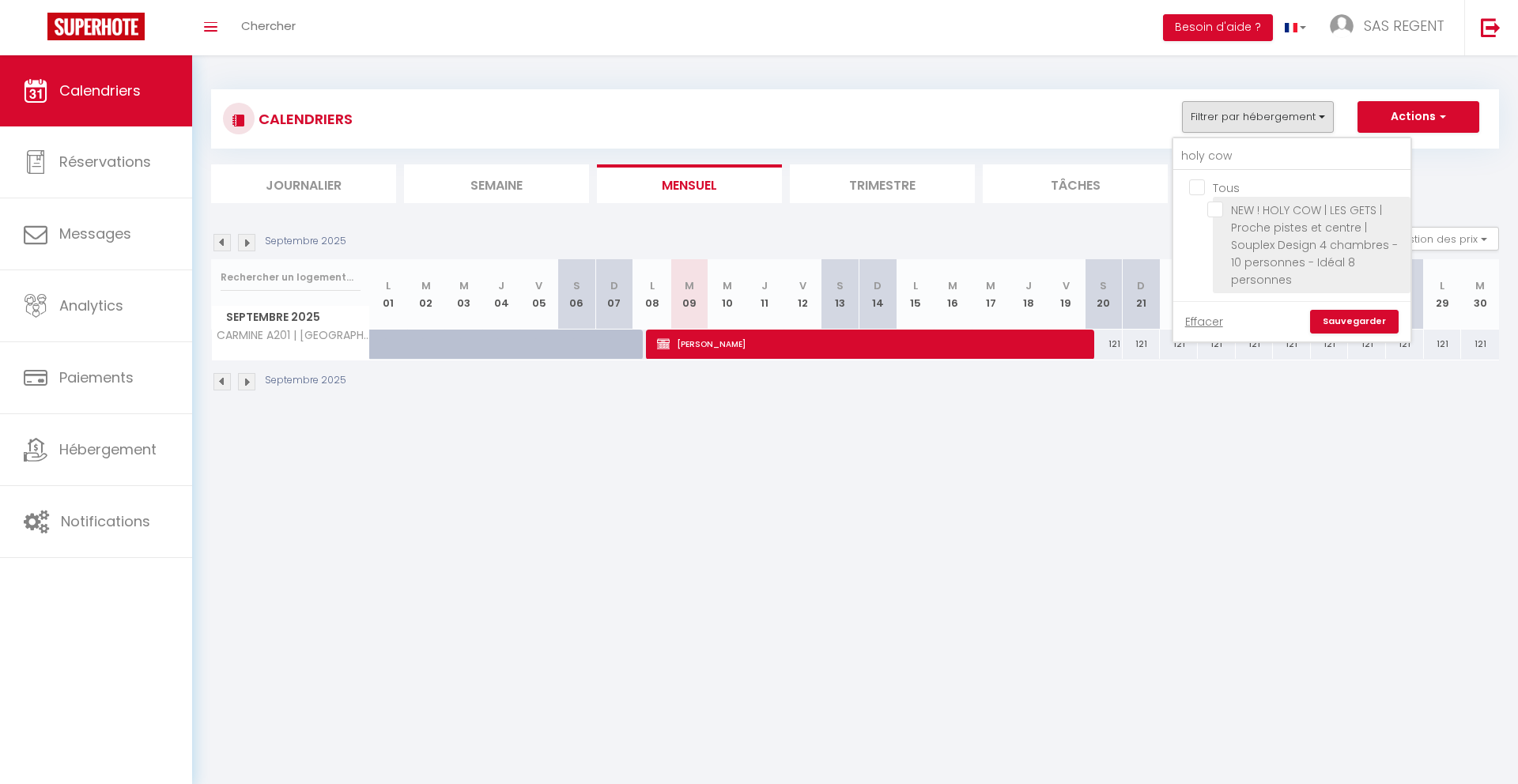
click at [1216, 203] on input "NEW ! HOLY COW | LES GETS | Proche pistes et centre | Souplex Design 4 chambres…" at bounding box center [1306, 209] width 198 height 16
checkbox input "true"
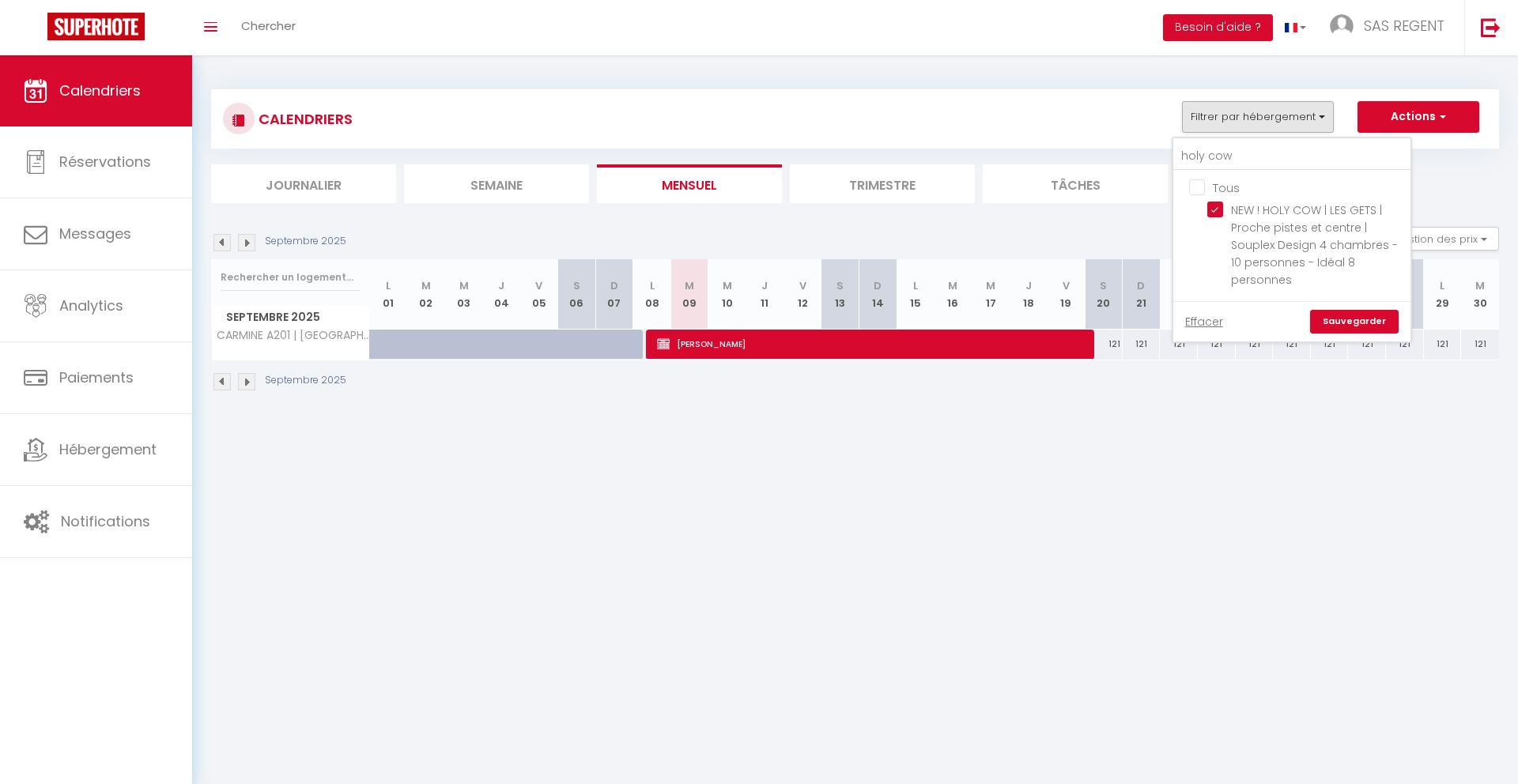
click at [1347, 327] on link "Sauvegarder" at bounding box center [1355, 322] width 89 height 24
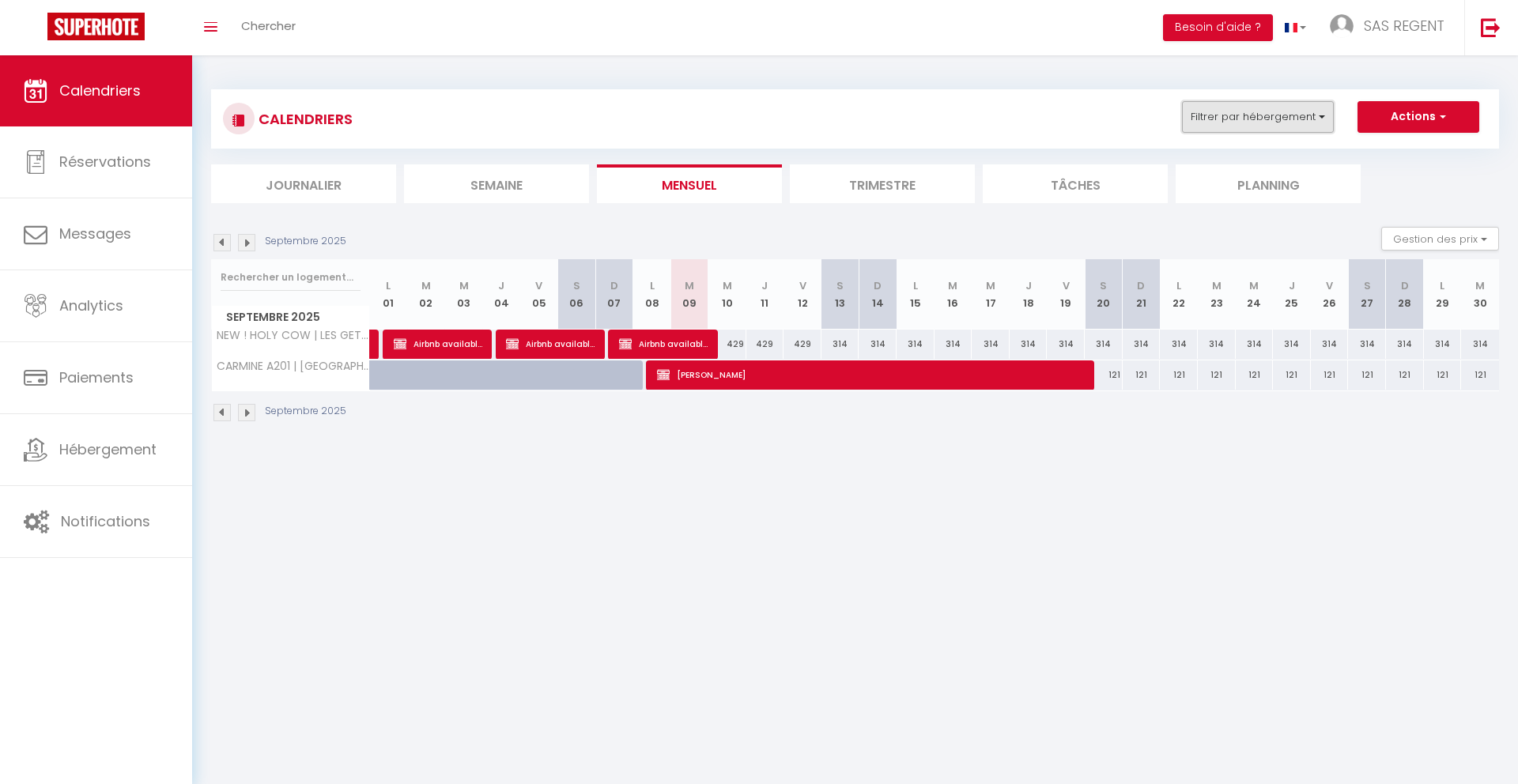
click at [1295, 122] on button "Filtrer par hébergement" at bounding box center [1258, 117] width 152 height 31
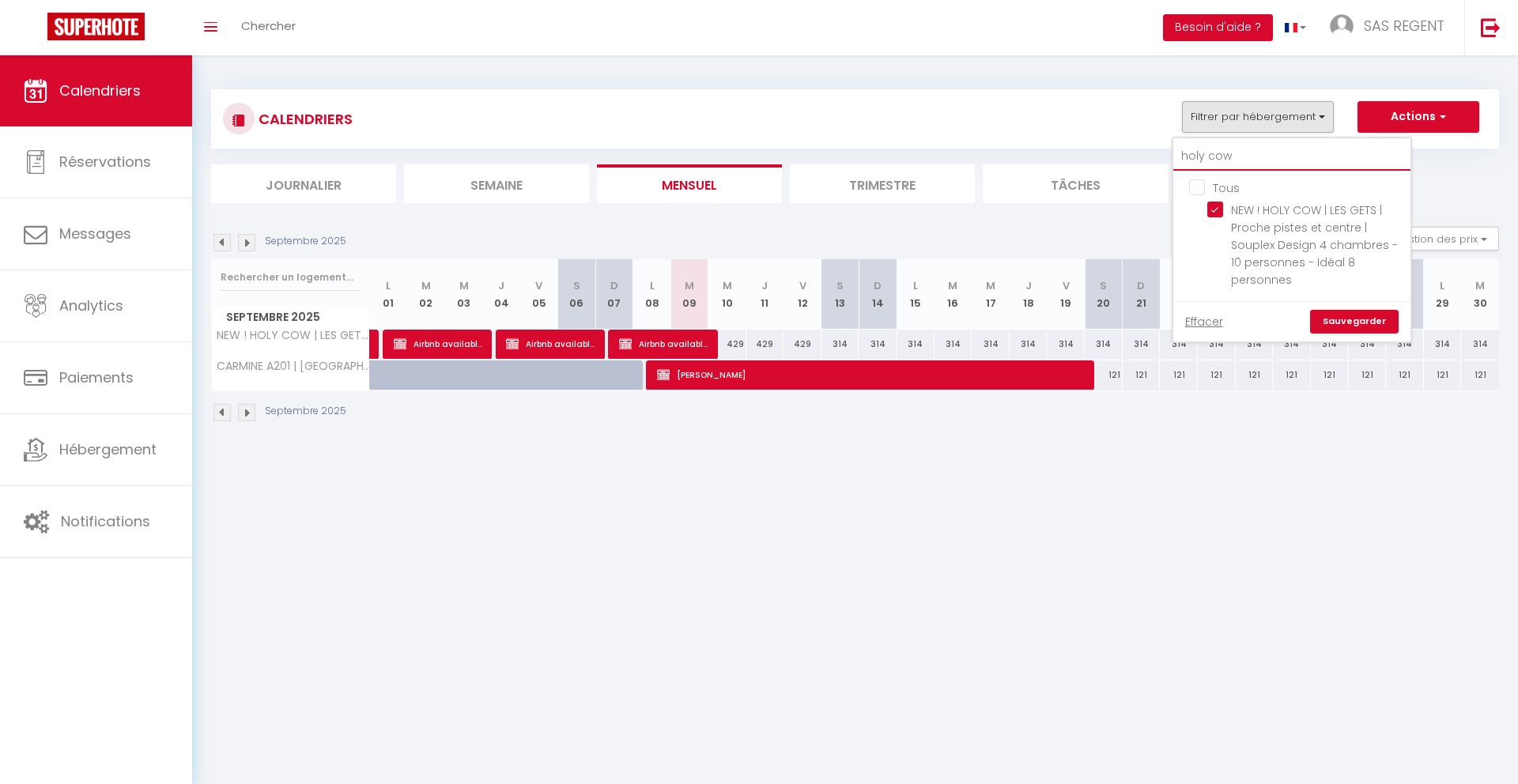
click at [1239, 159] on input "holy cow" at bounding box center [1292, 156] width 238 height 28
click at [249, 238] on img at bounding box center [247, 243] width 17 height 17
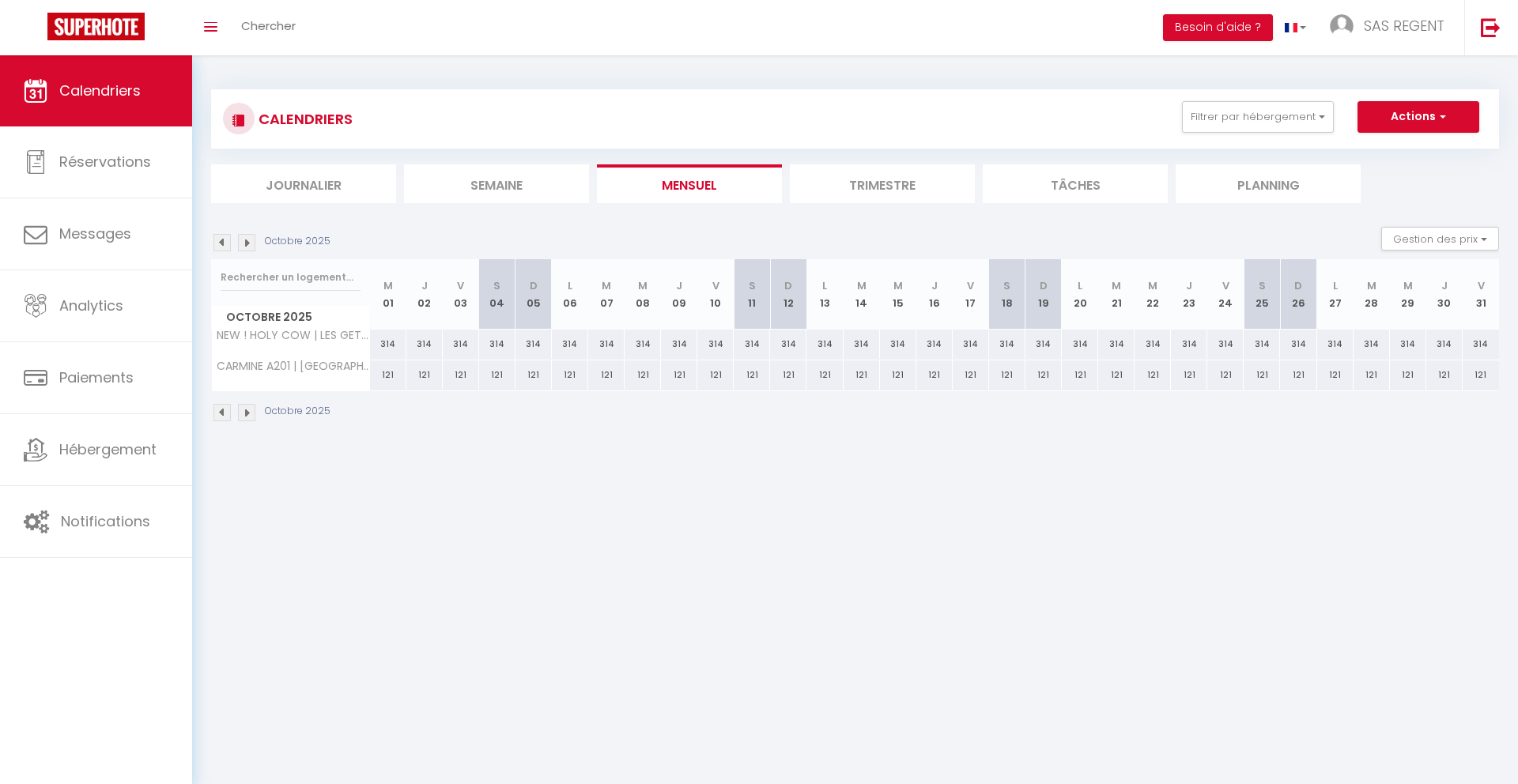
click at [249, 238] on img at bounding box center [247, 243] width 17 height 17
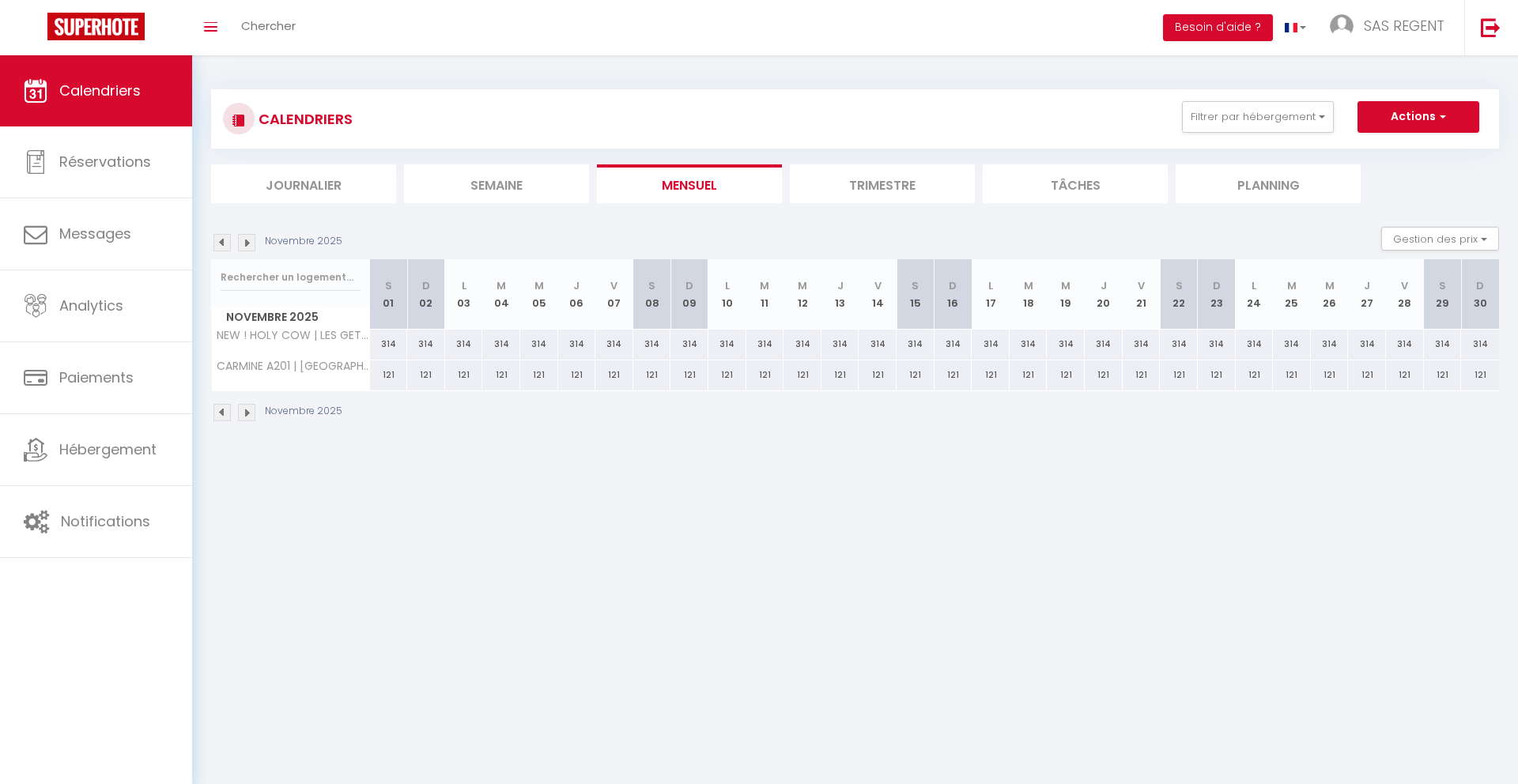
click at [249, 238] on img at bounding box center [247, 243] width 17 height 17
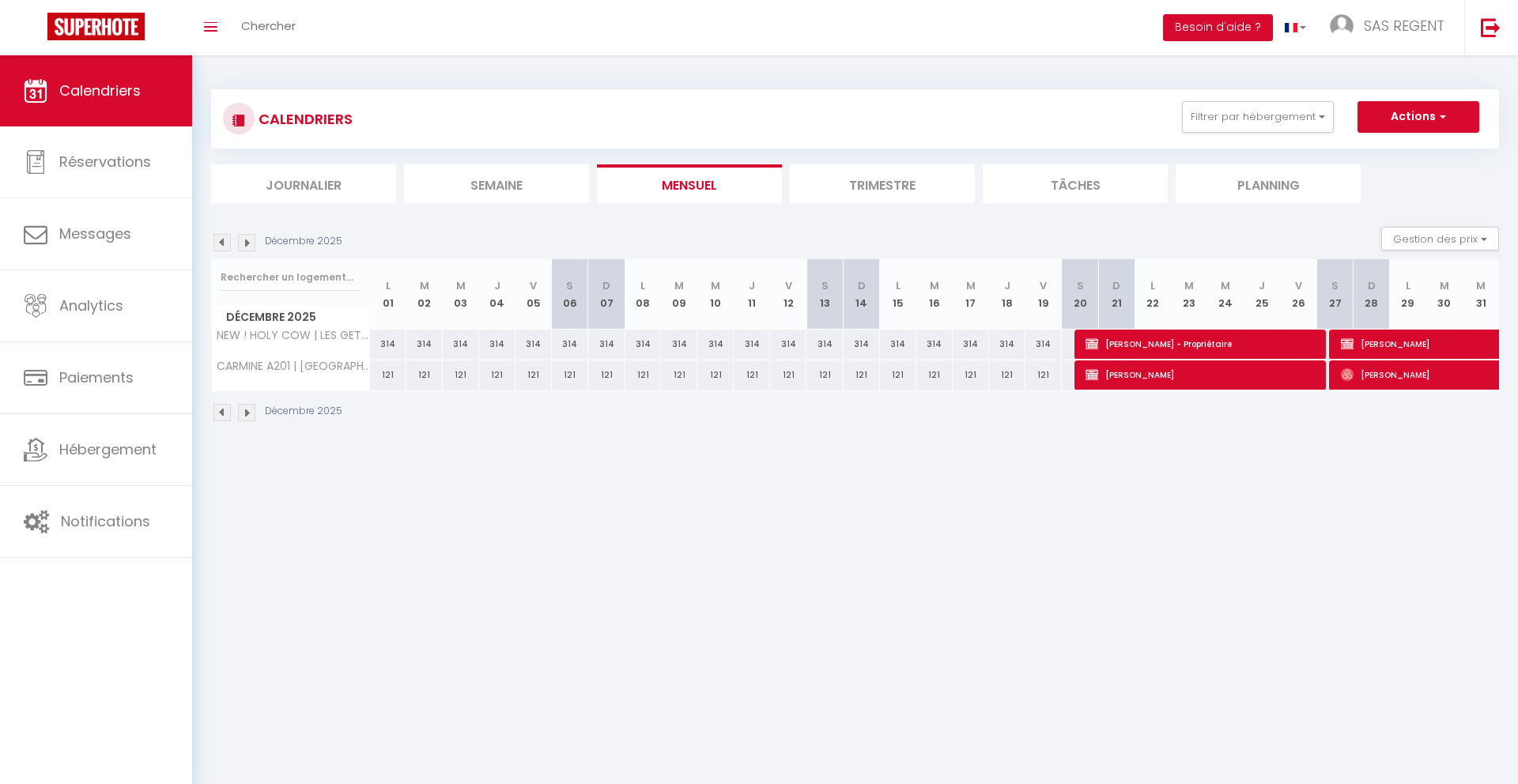
click at [249, 238] on img at bounding box center [247, 243] width 17 height 17
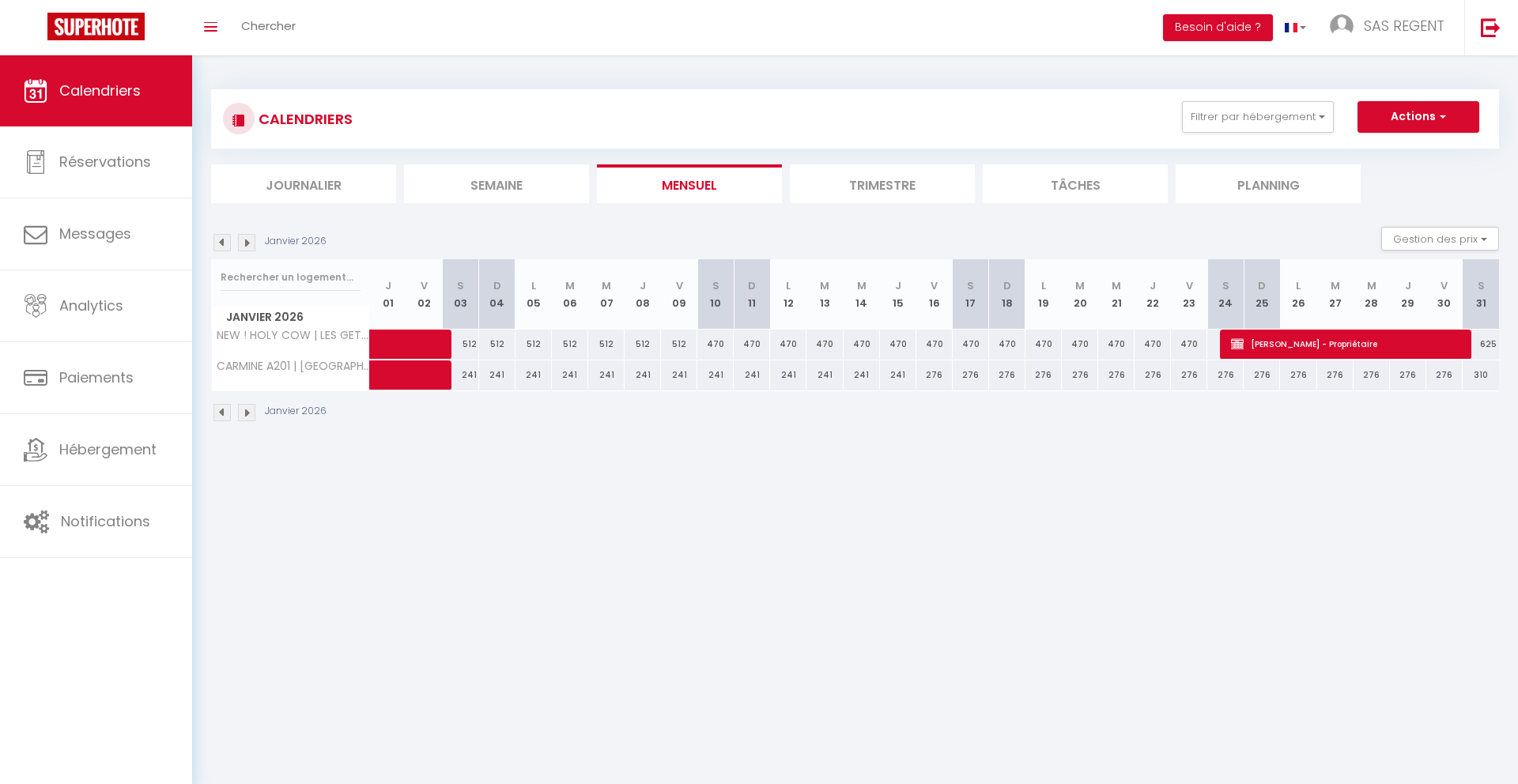
click at [249, 238] on img at bounding box center [247, 243] width 17 height 17
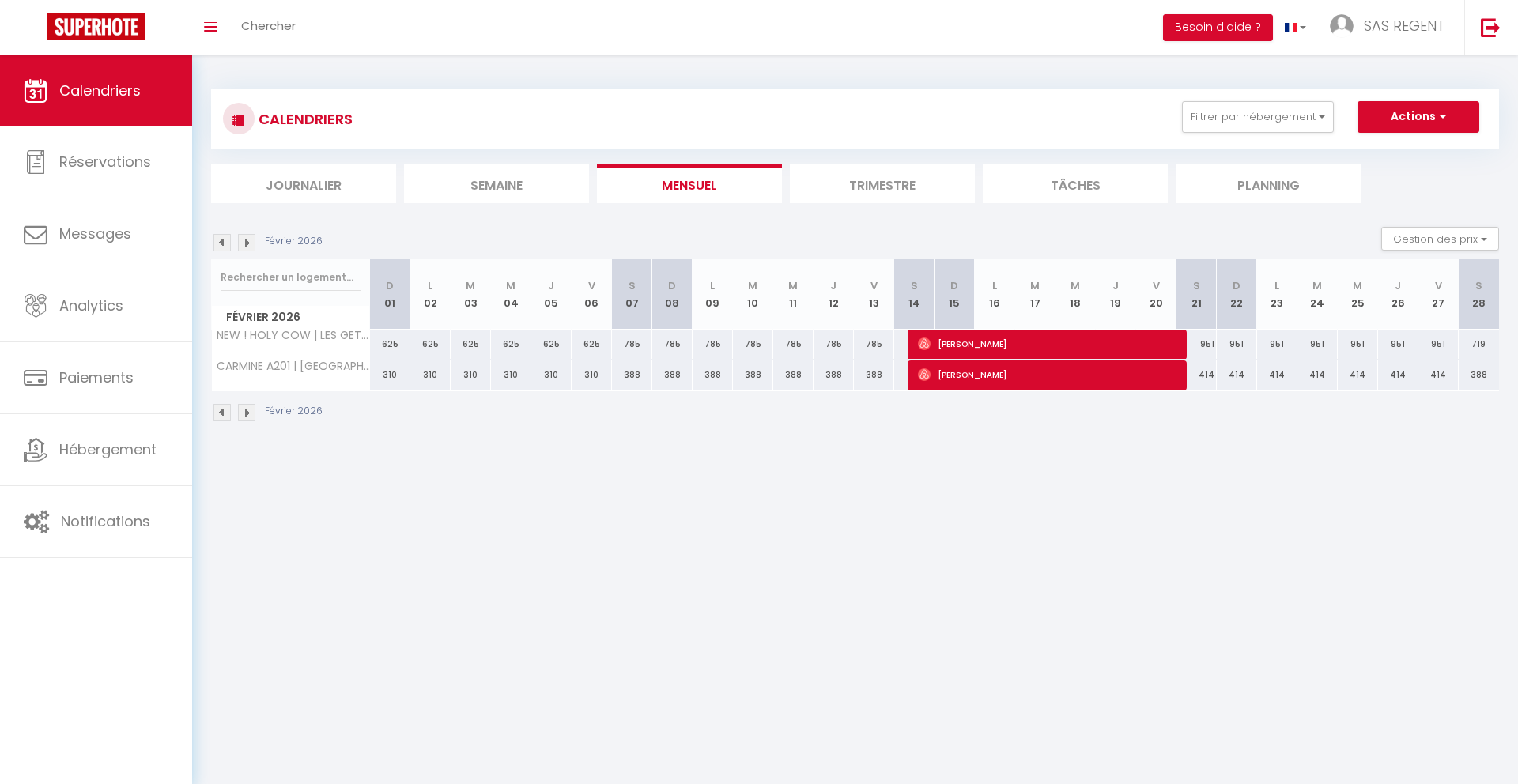
click at [249, 238] on img at bounding box center [247, 243] width 17 height 17
